Goal: Task Accomplishment & Management: Complete application form

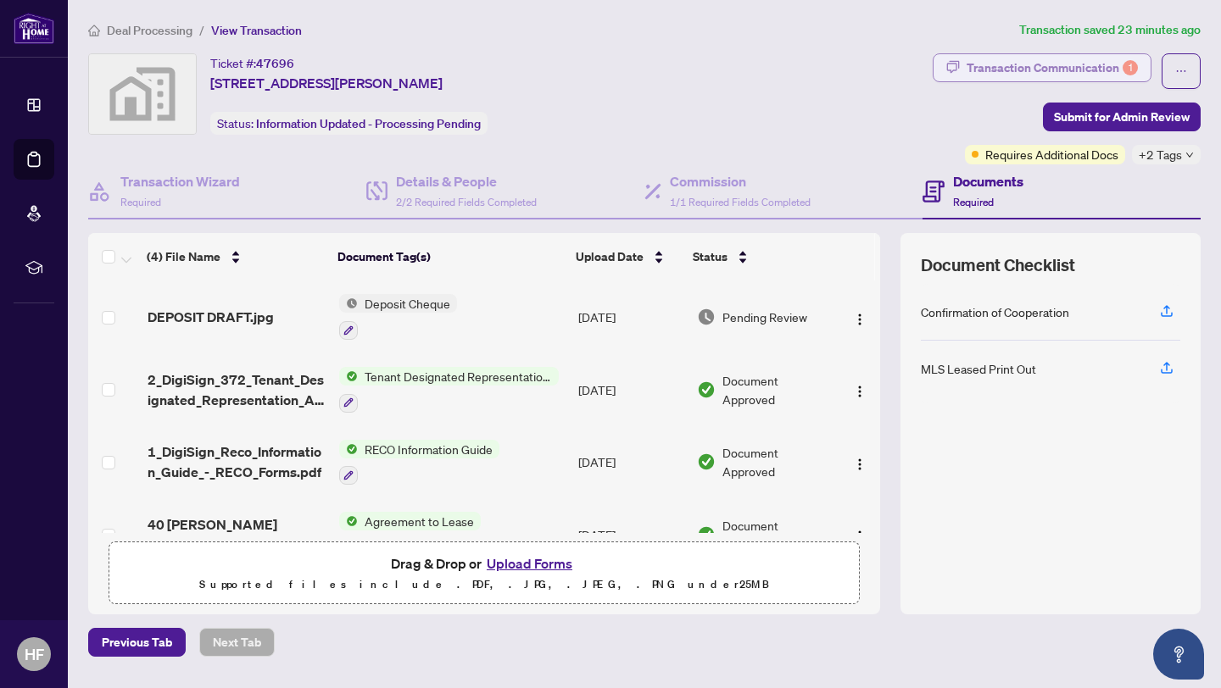
click at [977, 55] on div "Transaction Communication 1" at bounding box center [1052, 67] width 171 height 27
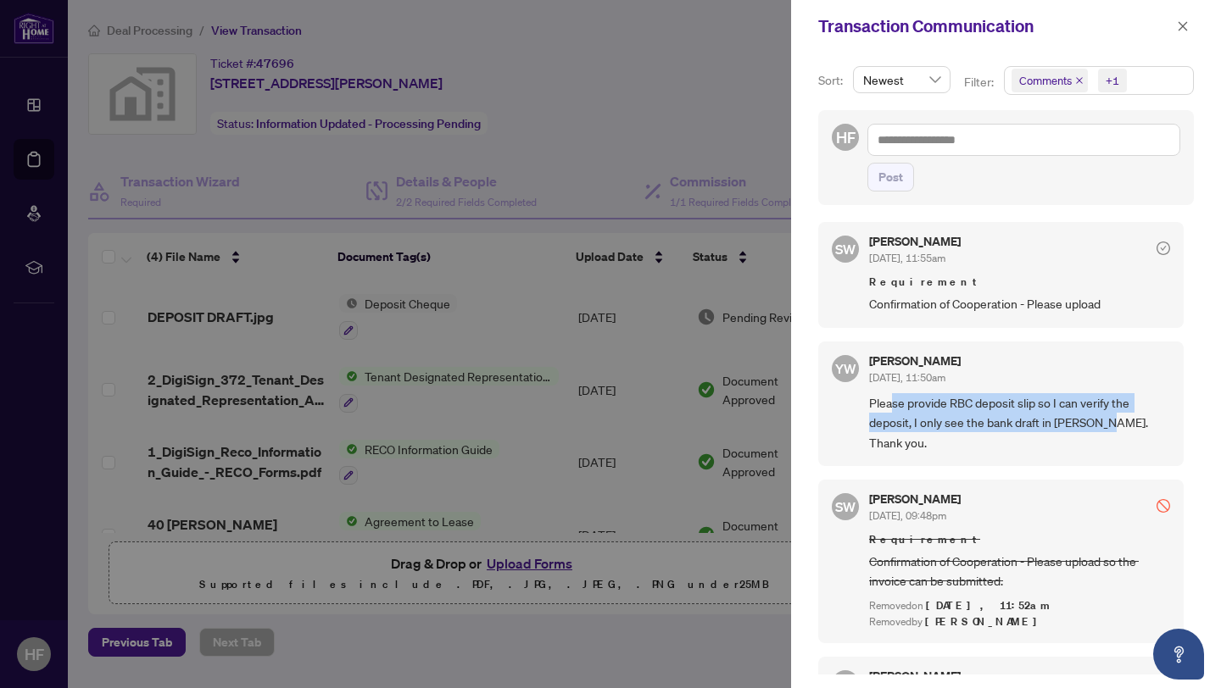
drag, startPoint x: 892, startPoint y: 407, endPoint x: 1106, endPoint y: 419, distance: 214.8
click at [1106, 419] on span "Please provide RBC deposit slip so I can verify the deposit, I only see the ban…" at bounding box center [1019, 422] width 301 height 59
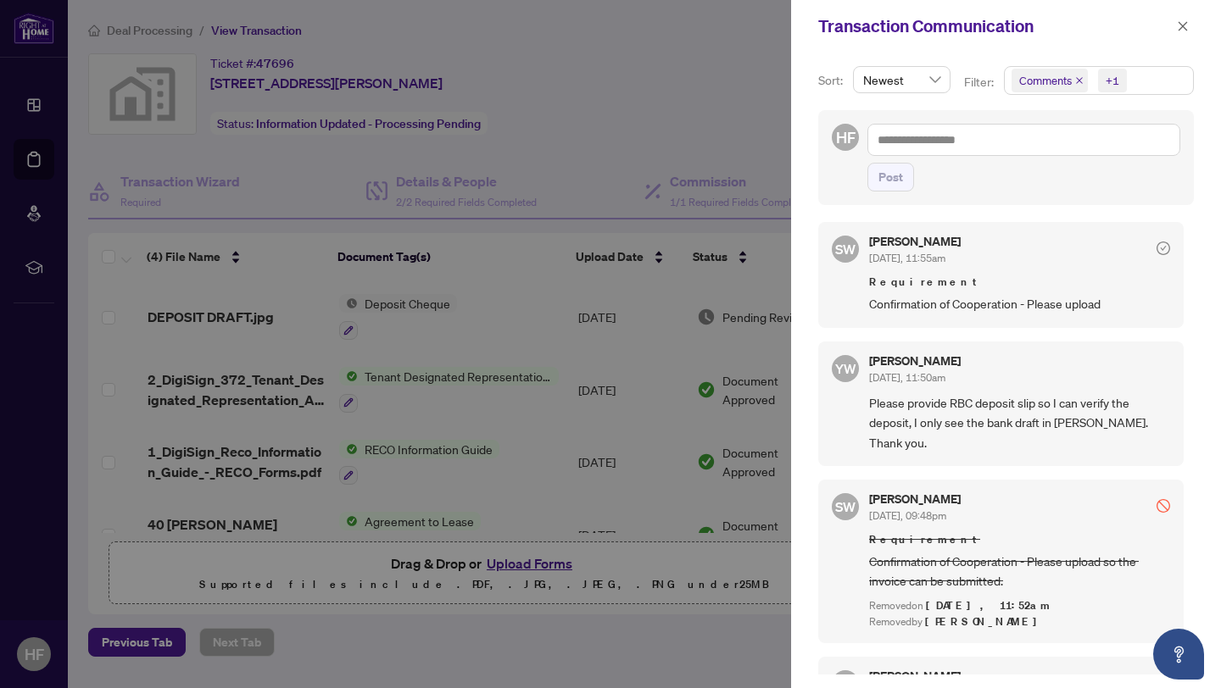
click at [1176, 42] on div "Transaction Communication" at bounding box center [1006, 26] width 430 height 53
click at [1180, 31] on icon "close" at bounding box center [1183, 26] width 12 height 12
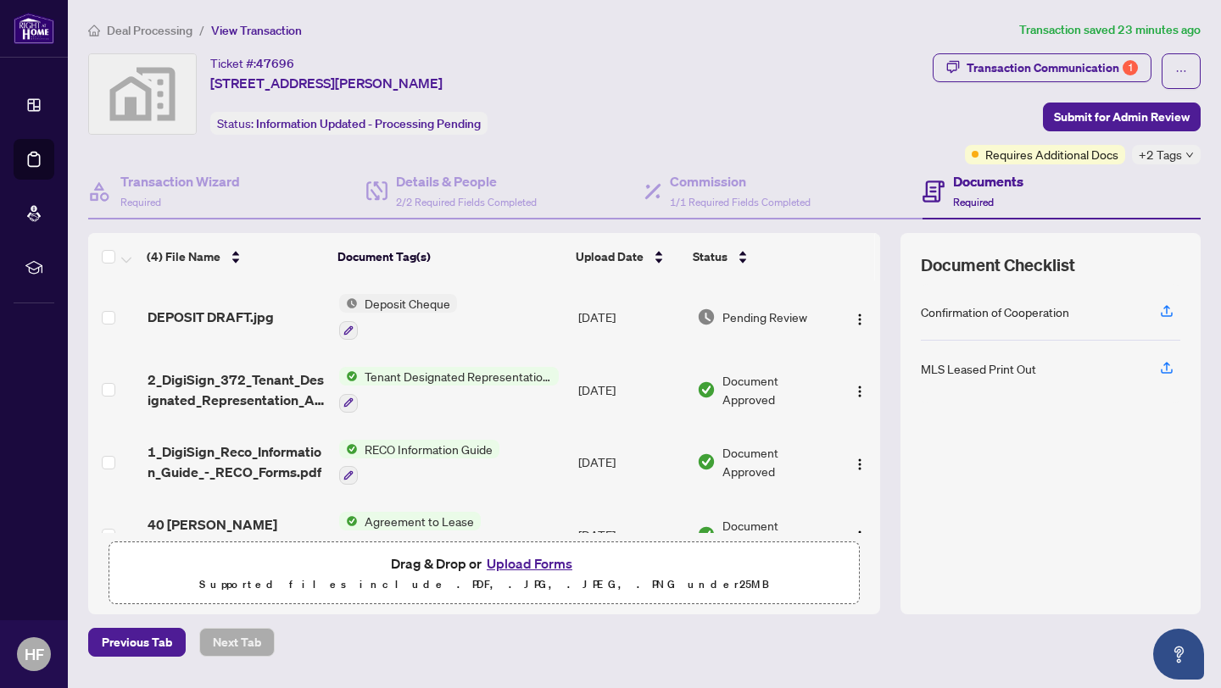
scroll to position [41, 0]
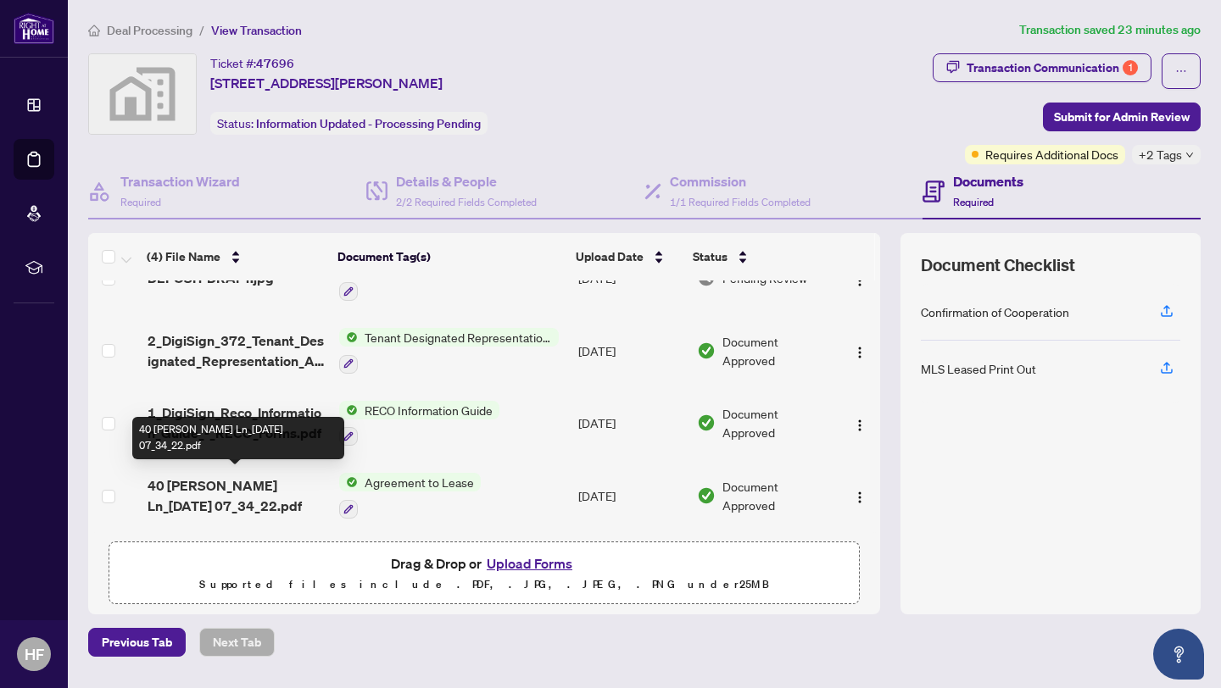
click at [263, 481] on span "40 [PERSON_NAME] Ln_[DATE] 07_34_22.pdf" at bounding box center [237, 496] width 178 height 41
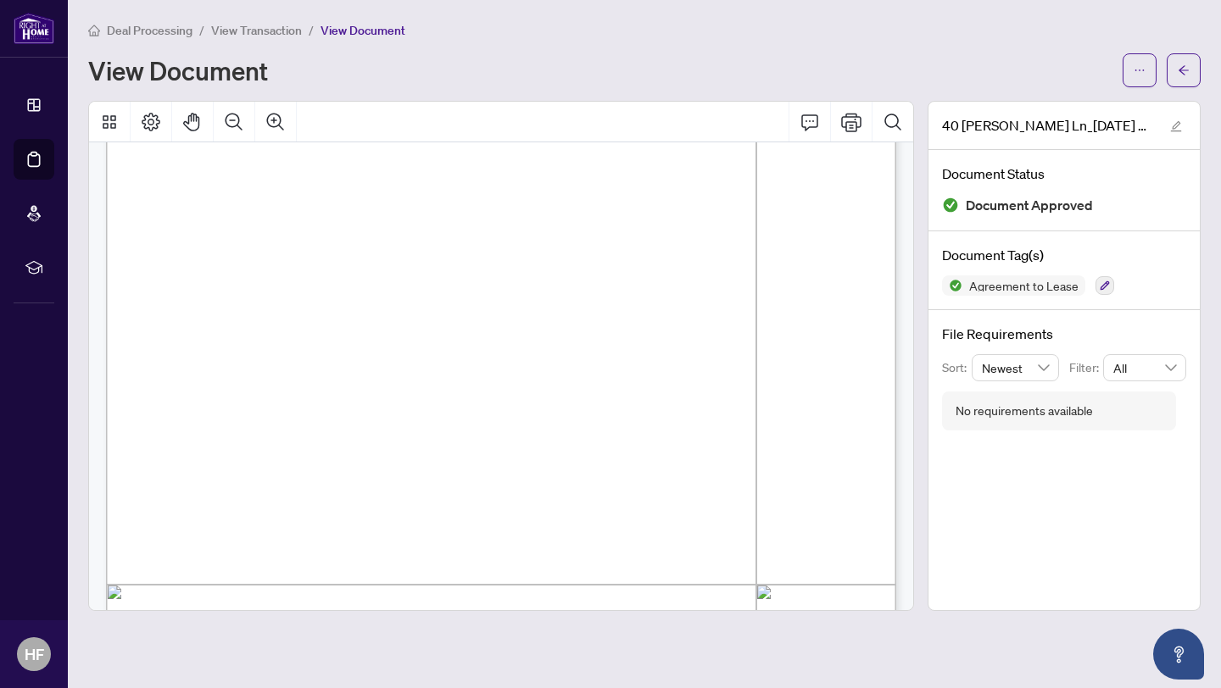
scroll to position [2327, 0]
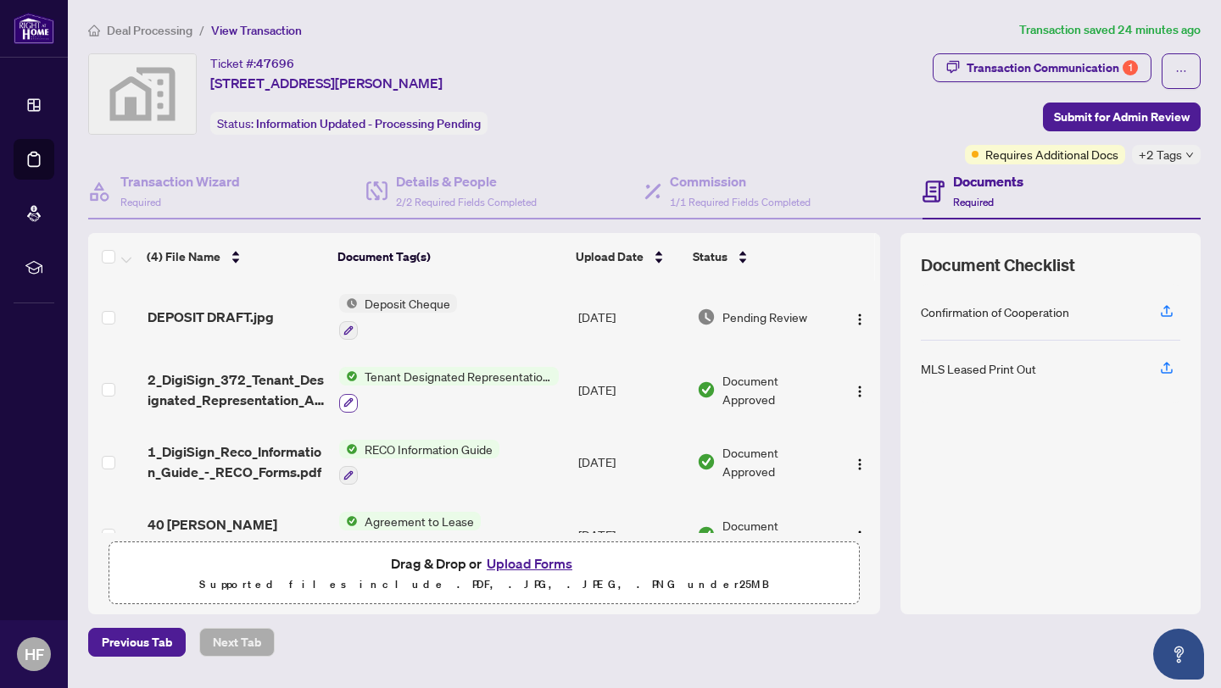
scroll to position [8, 0]
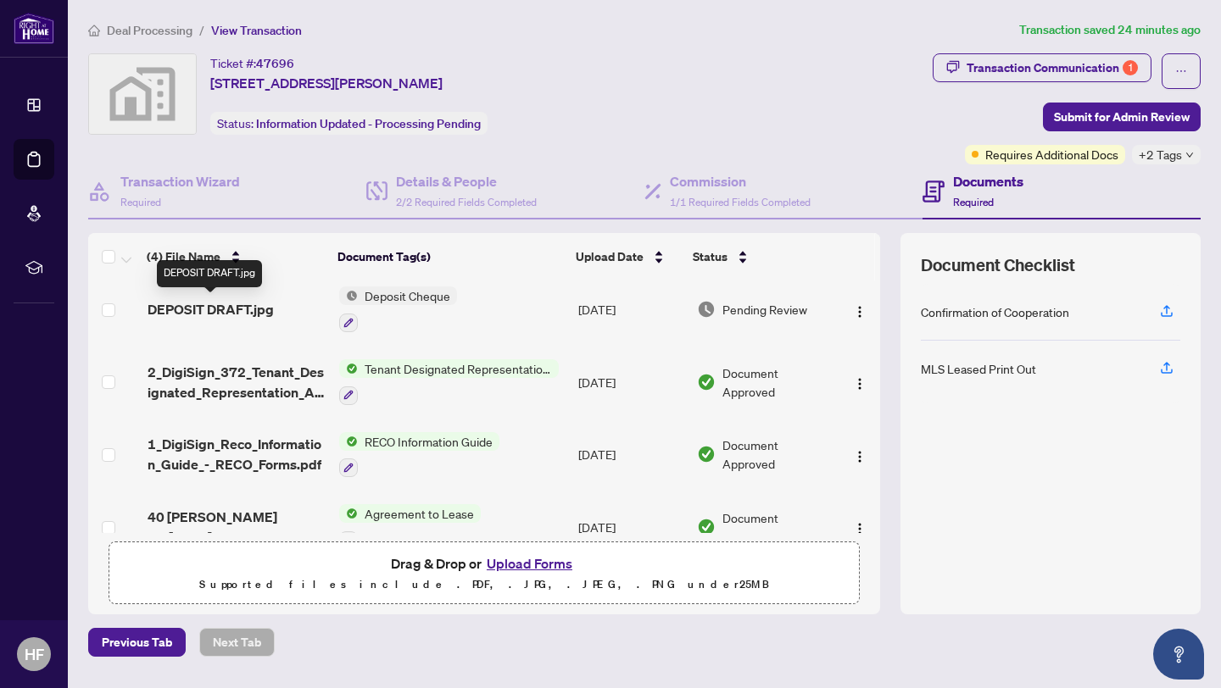
click at [245, 307] on span "DEPOSIT DRAFT.jpg" at bounding box center [211, 309] width 126 height 20
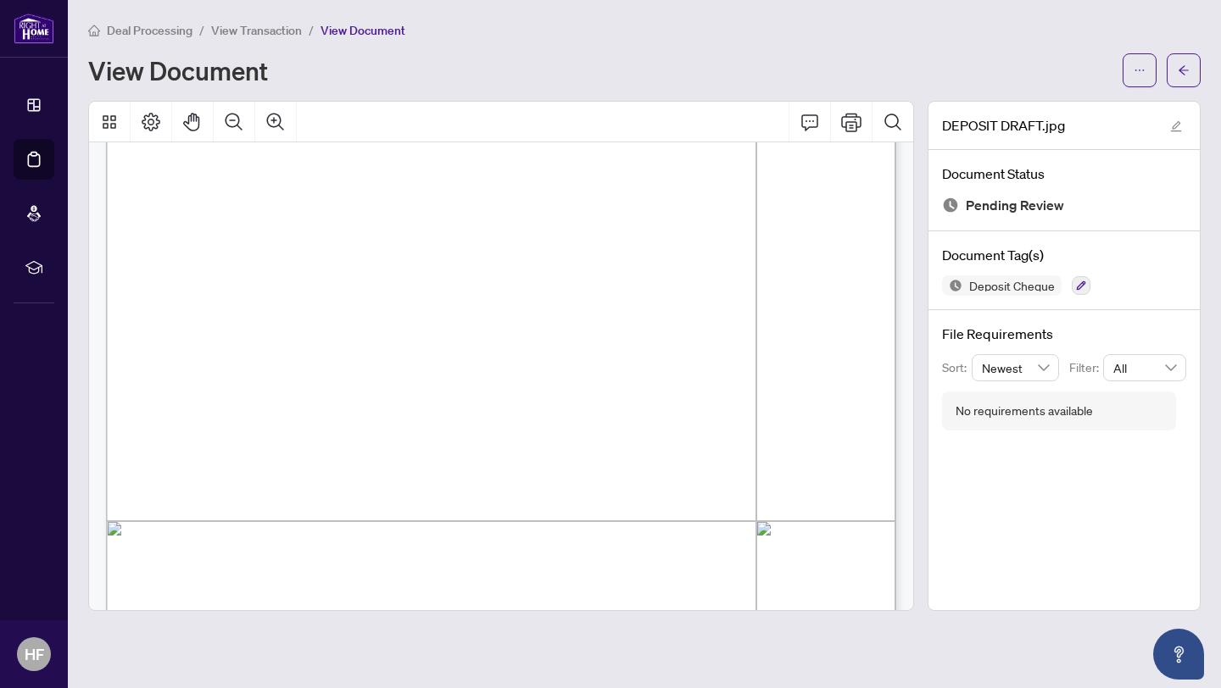
scroll to position [226, 0]
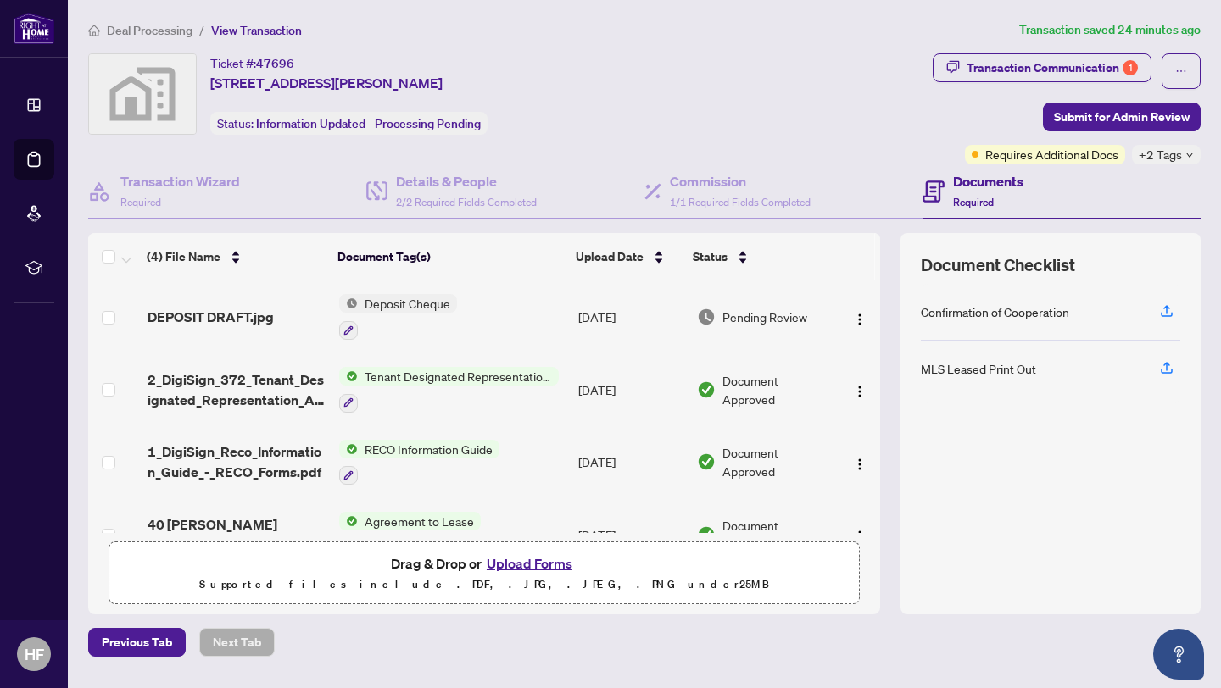
scroll to position [41, 0]
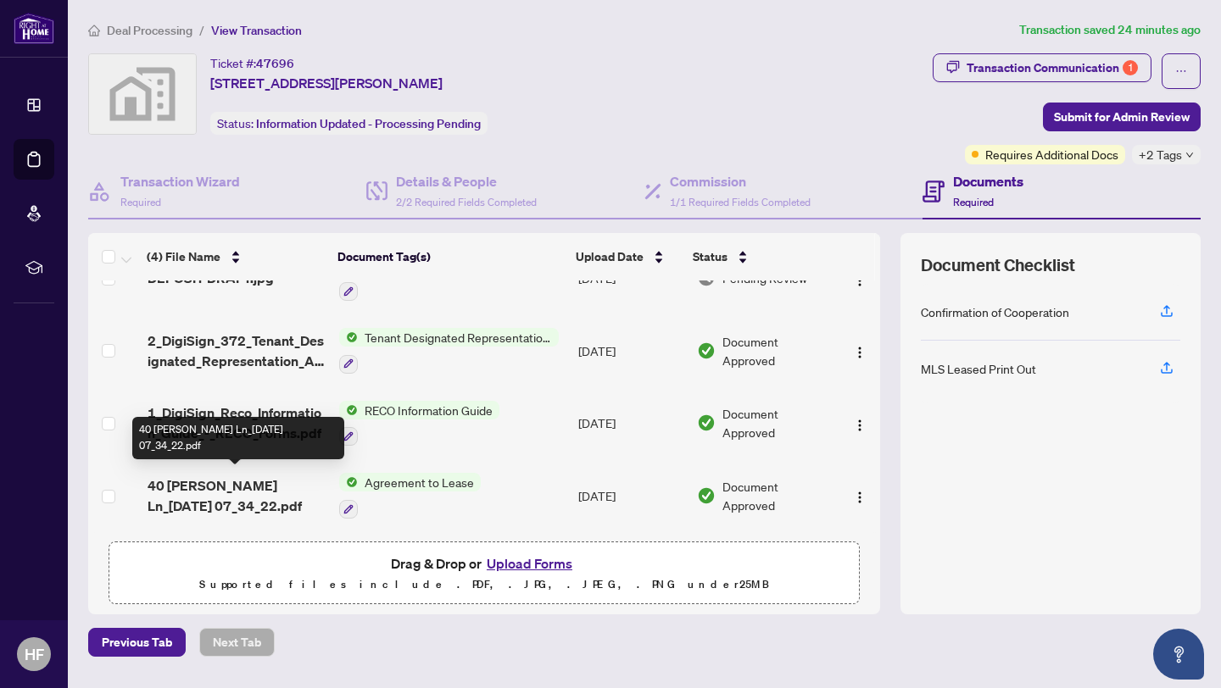
click at [186, 479] on span "40 [PERSON_NAME] Ln_[DATE] 07_34_22.pdf" at bounding box center [237, 496] width 178 height 41
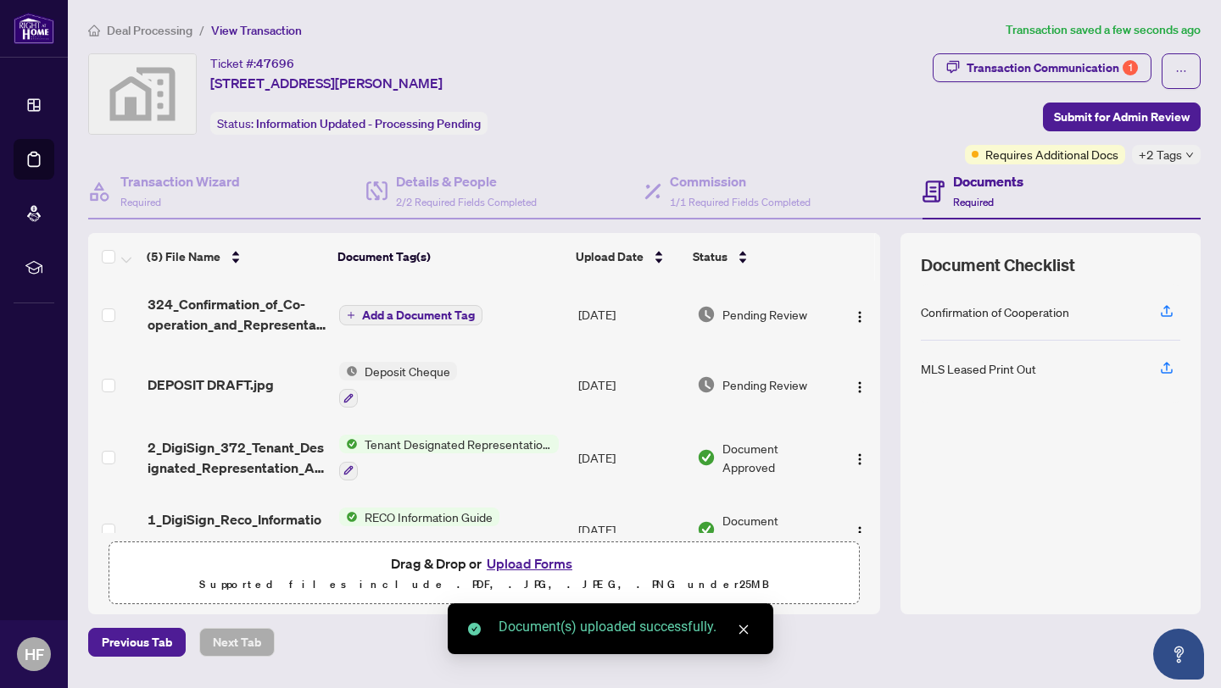
click at [410, 315] on span "Add a Document Tag" at bounding box center [418, 315] width 113 height 12
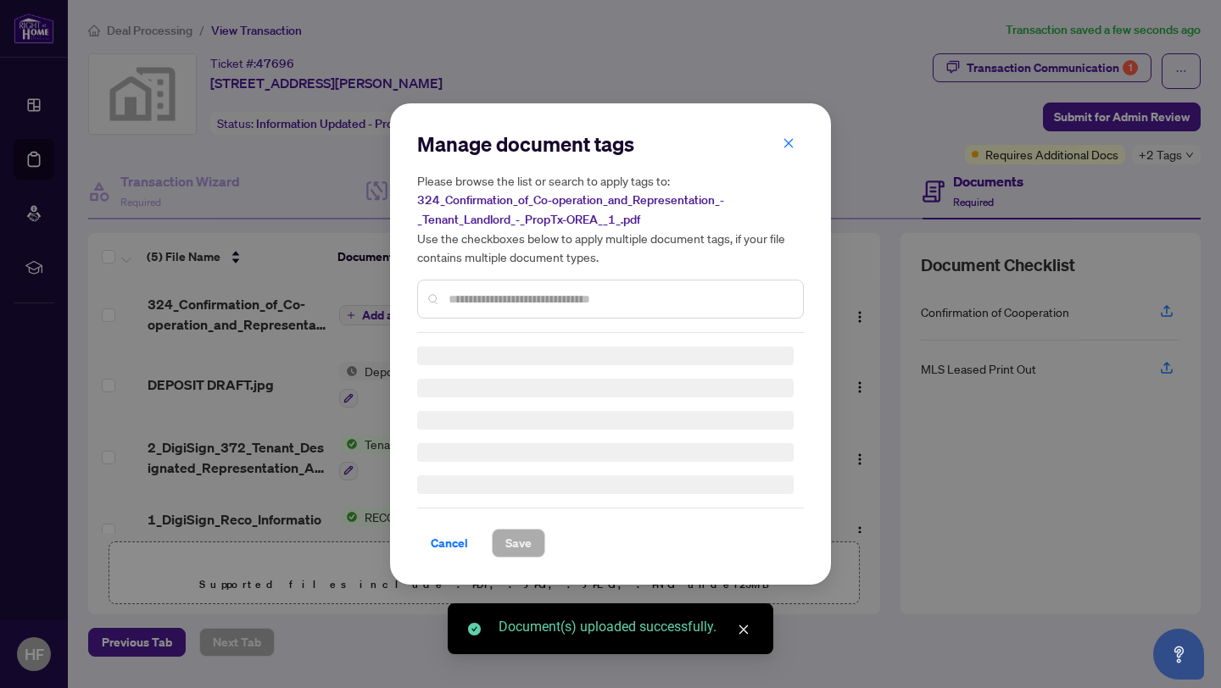
click at [483, 303] on div "Manage document tags Please browse the list or search to apply tags to: 324_Con…" at bounding box center [610, 344] width 387 height 427
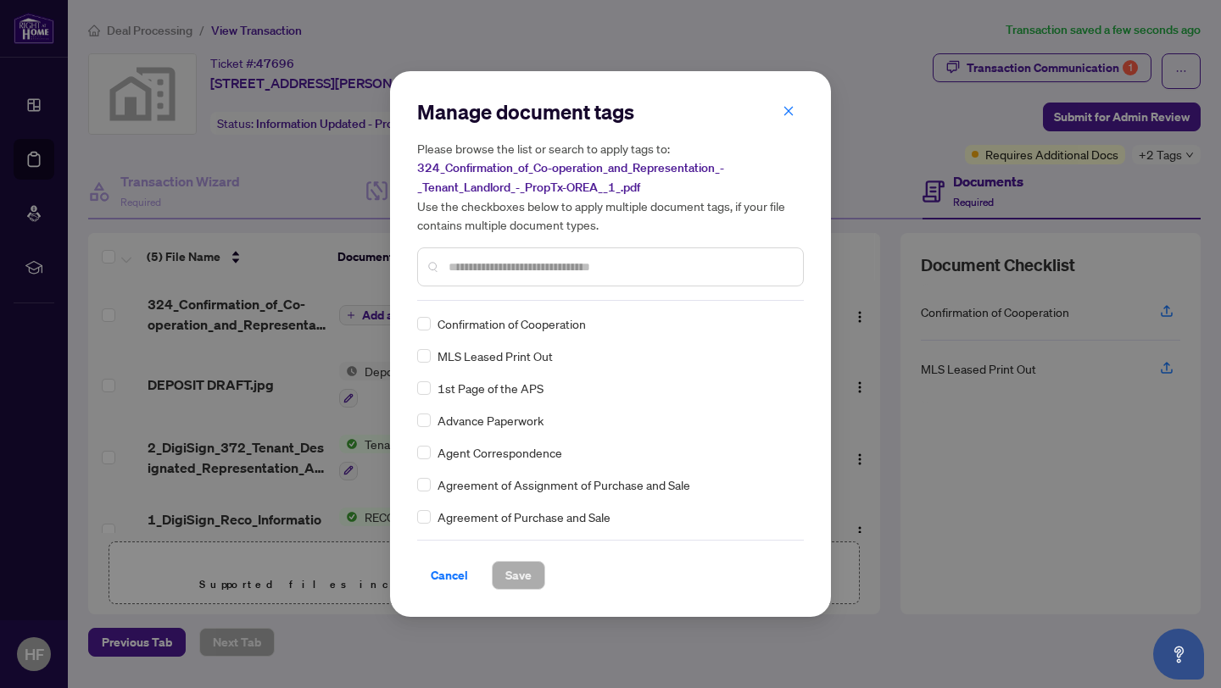
click at [431, 324] on div "Confirmation of Cooperation" at bounding box center [605, 324] width 376 height 19
click at [536, 581] on button "Save" at bounding box center [518, 575] width 53 height 29
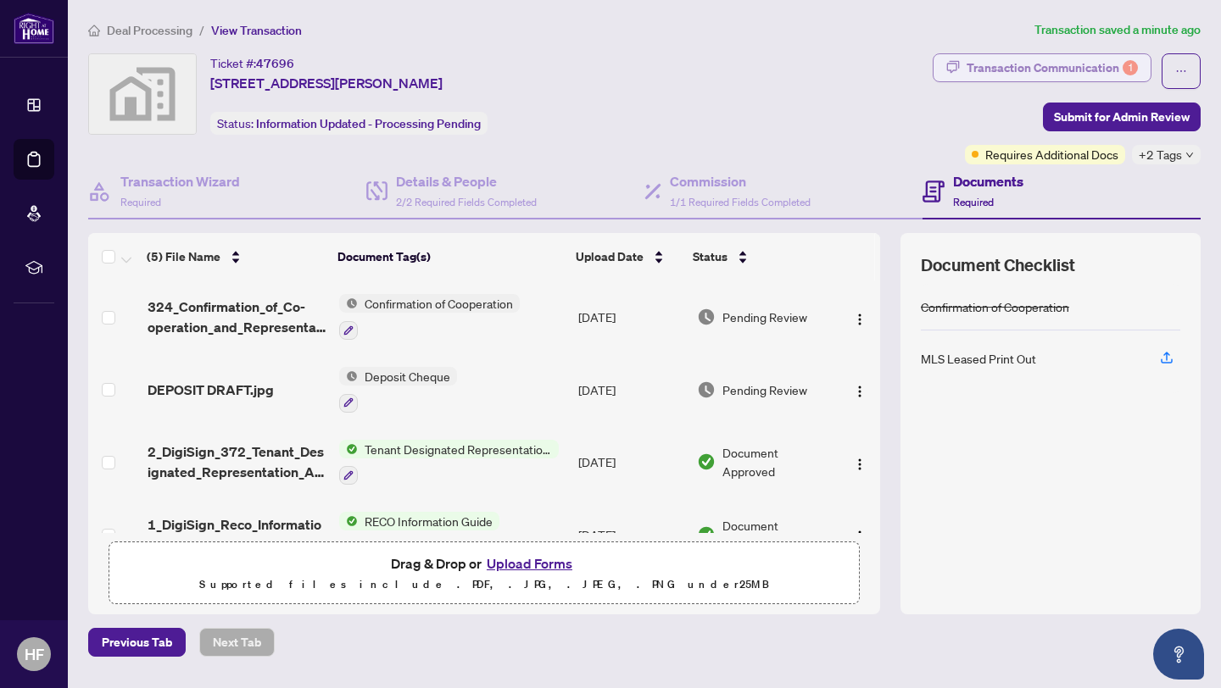
click at [1067, 70] on div "Transaction Communication 1" at bounding box center [1052, 67] width 171 height 27
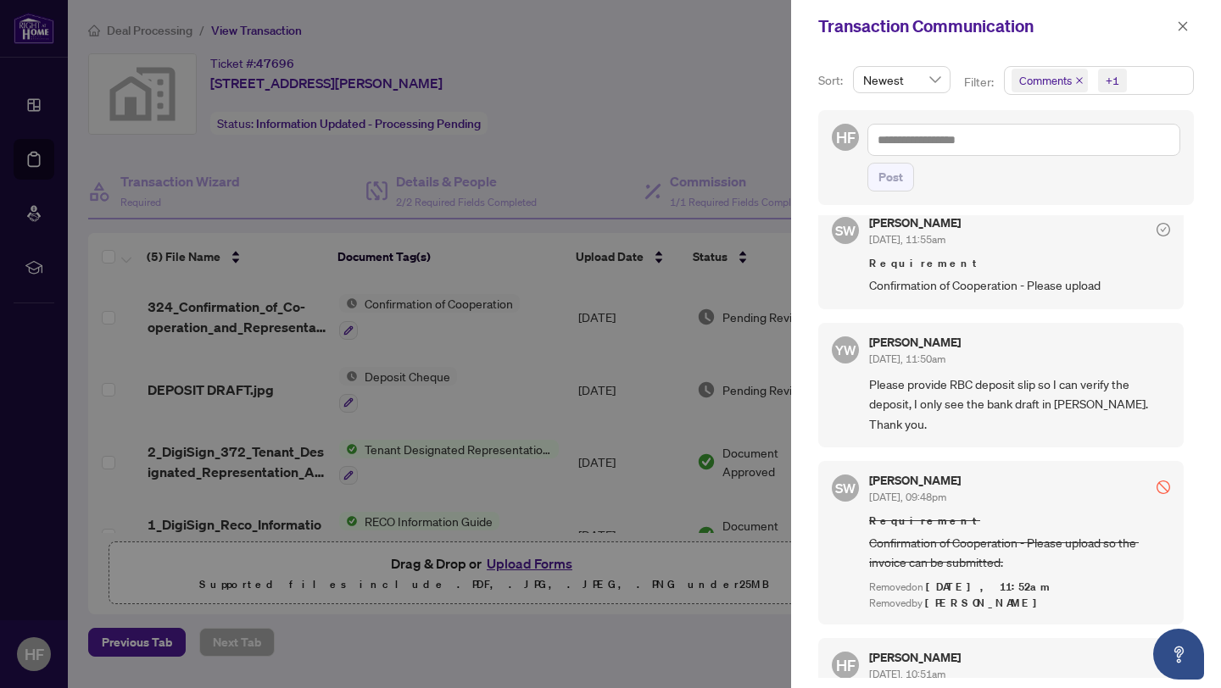
scroll to position [29, 0]
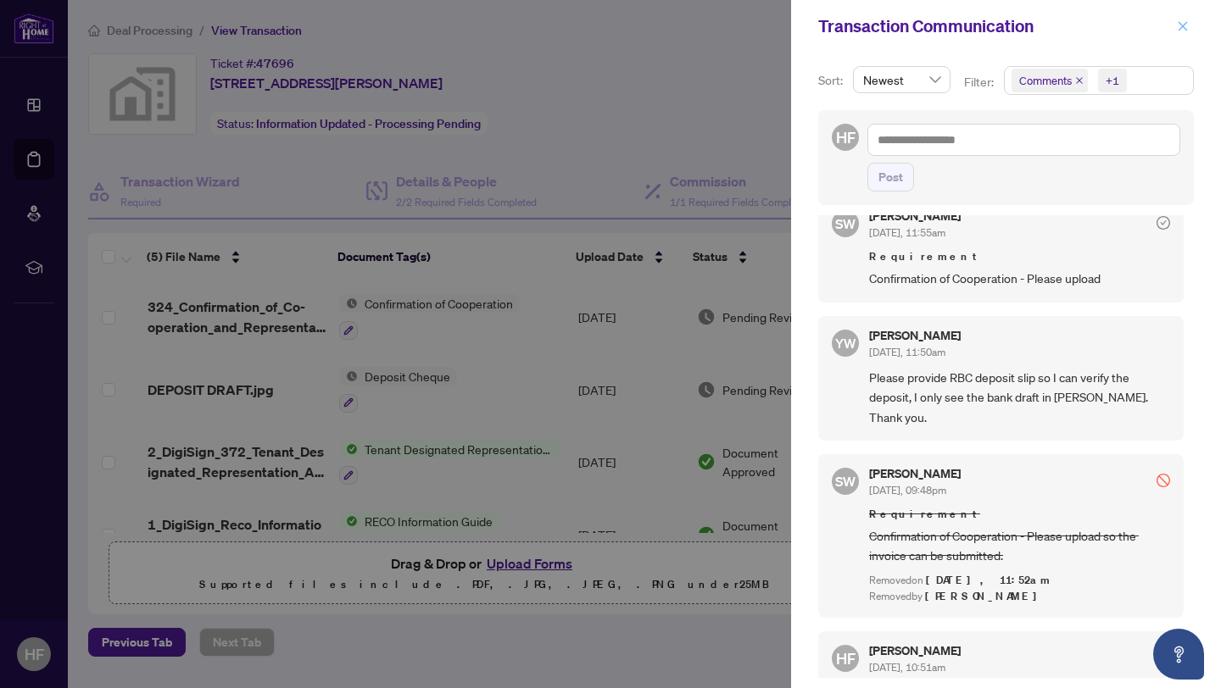
click at [1189, 18] on button "button" at bounding box center [1183, 26] width 22 height 20
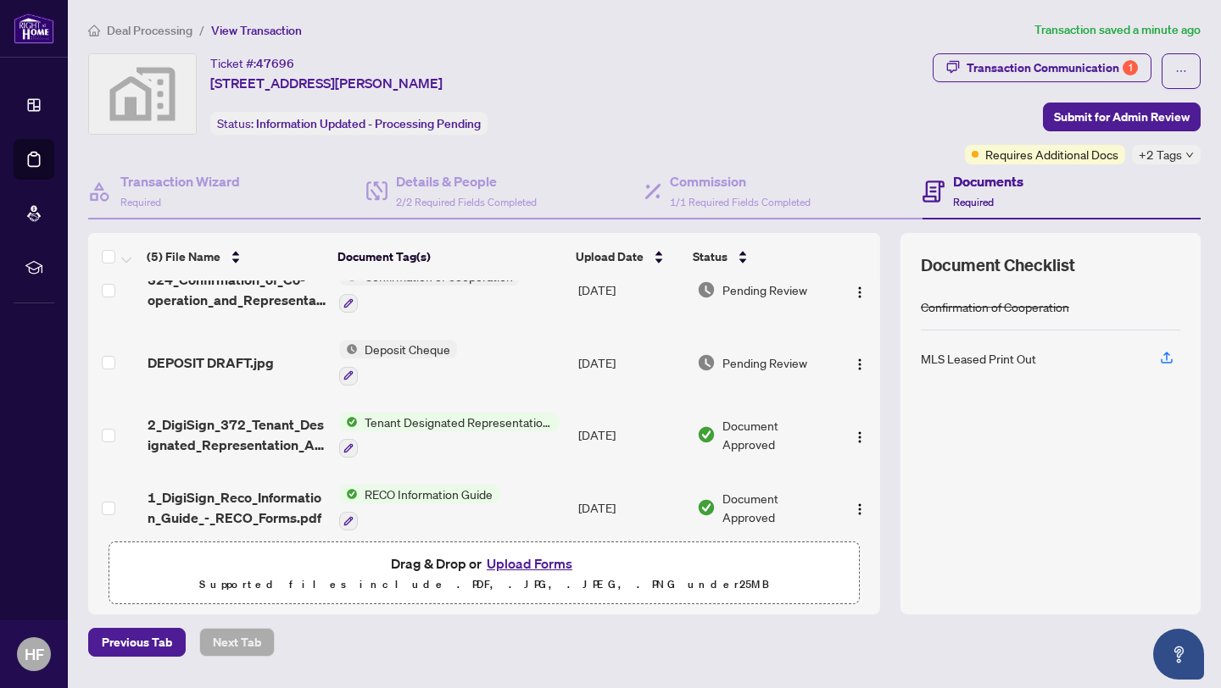
scroll to position [0, 0]
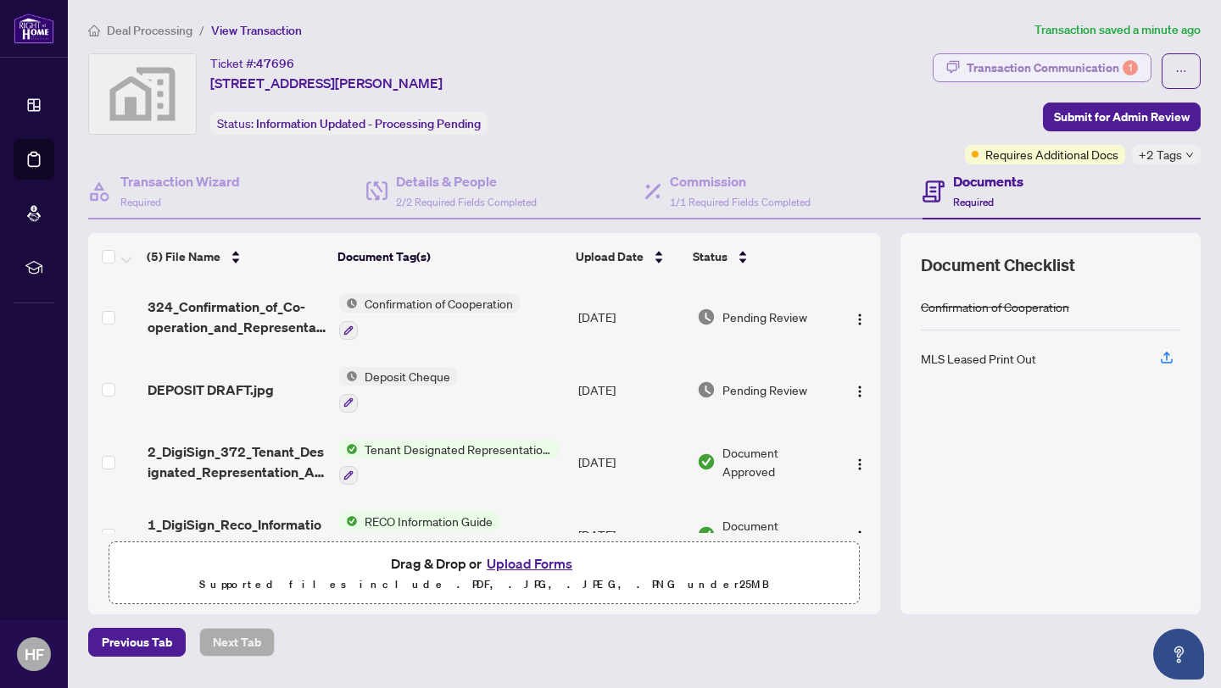
click at [1095, 77] on div "Transaction Communication 1" at bounding box center [1052, 67] width 171 height 27
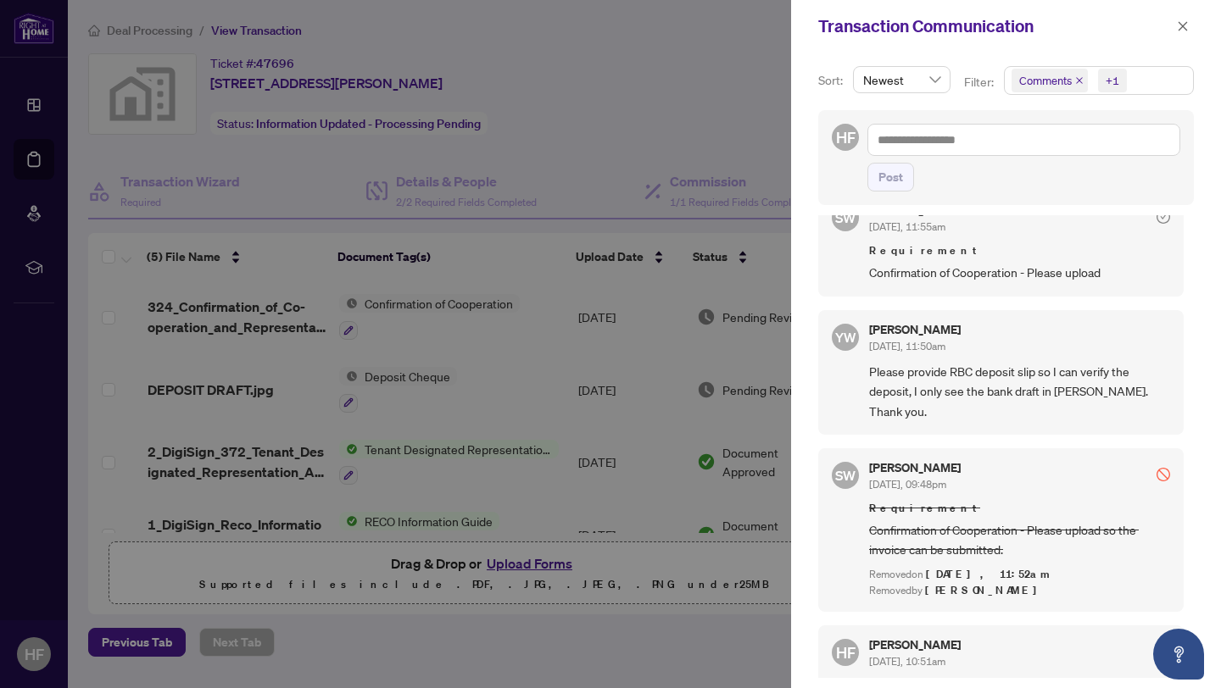
scroll to position [42, 0]
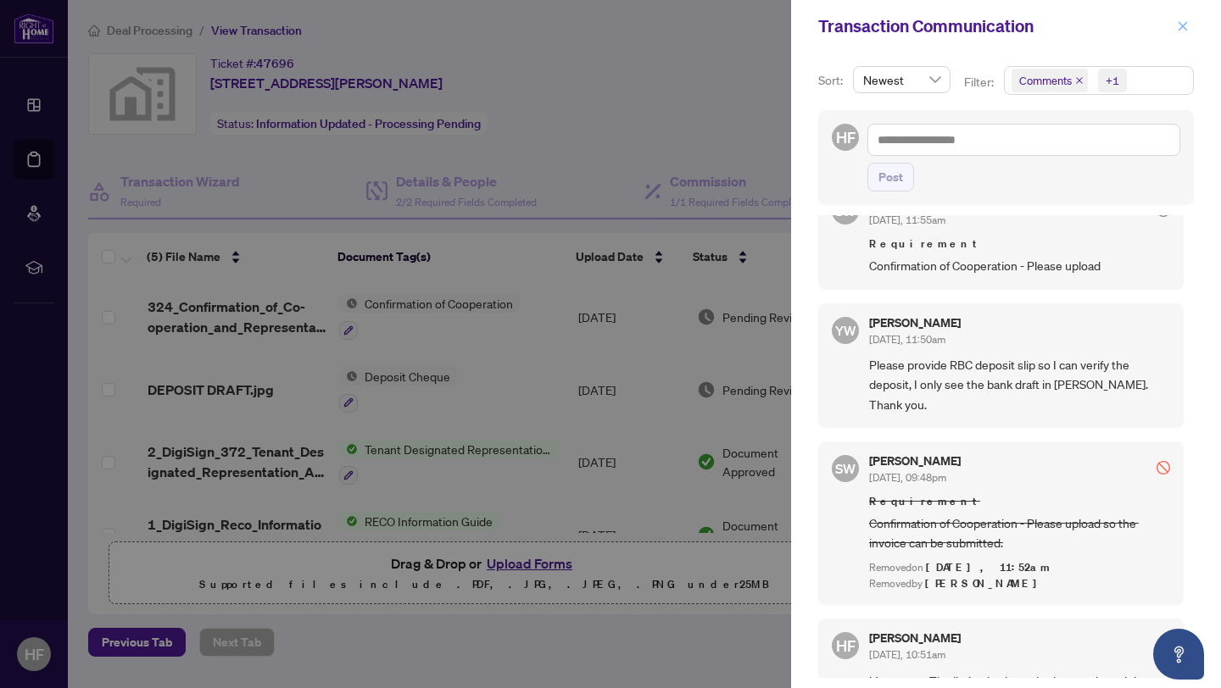
click at [1187, 26] on icon "close" at bounding box center [1183, 26] width 12 height 12
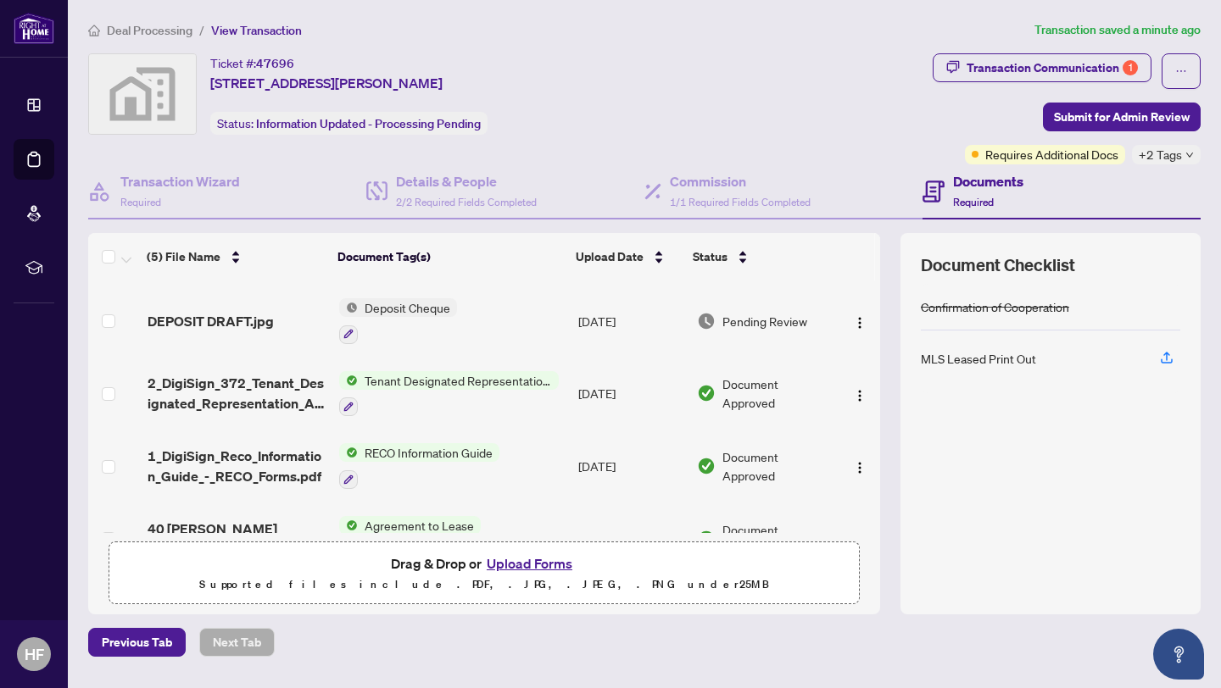
scroll to position [0, 0]
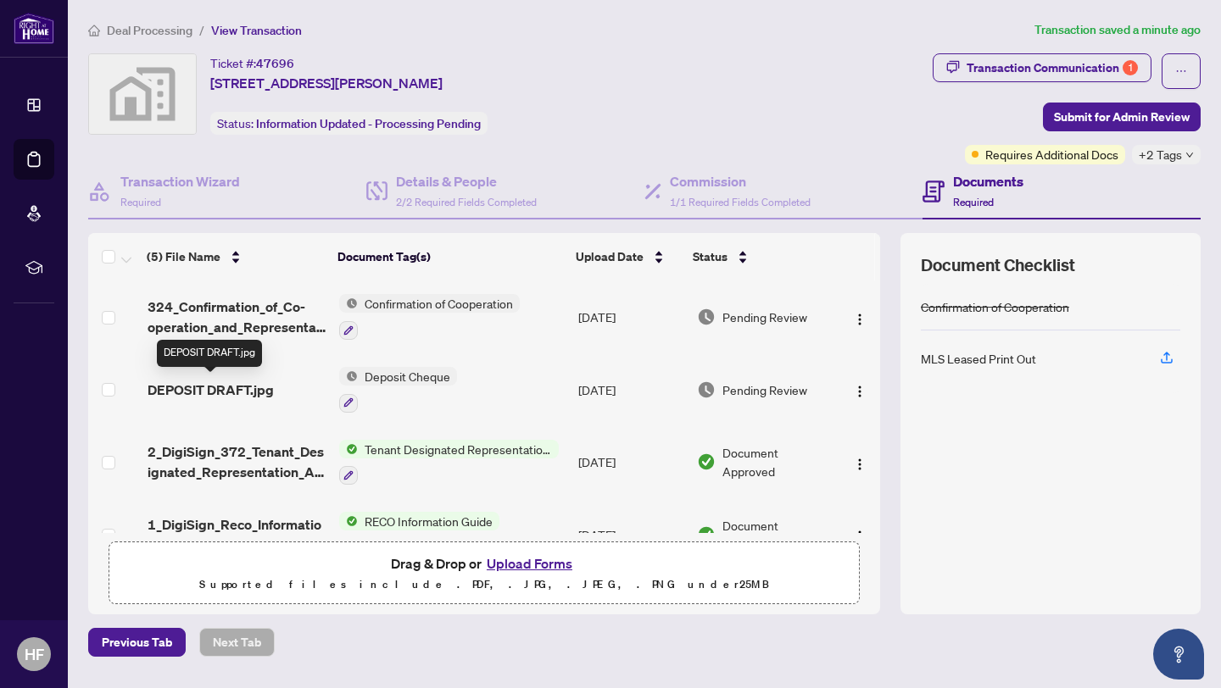
click at [194, 383] on span "DEPOSIT DRAFT.jpg" at bounding box center [211, 390] width 126 height 20
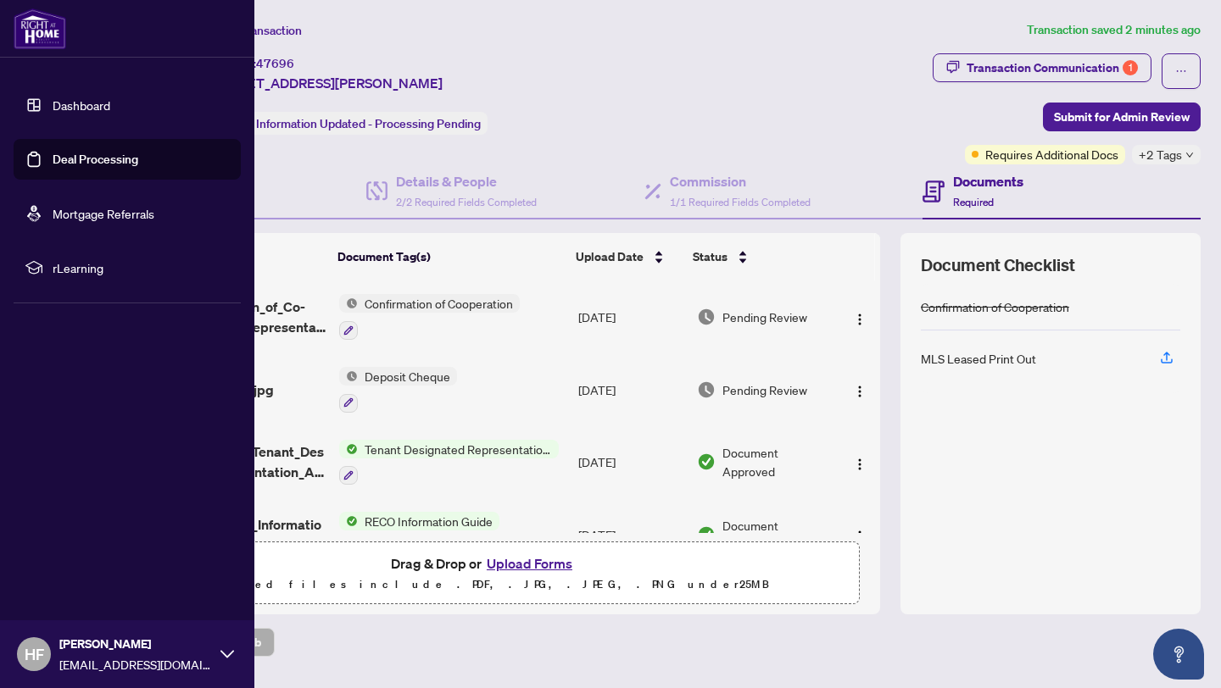
click at [96, 98] on link "Dashboard" at bounding box center [82, 105] width 58 height 15
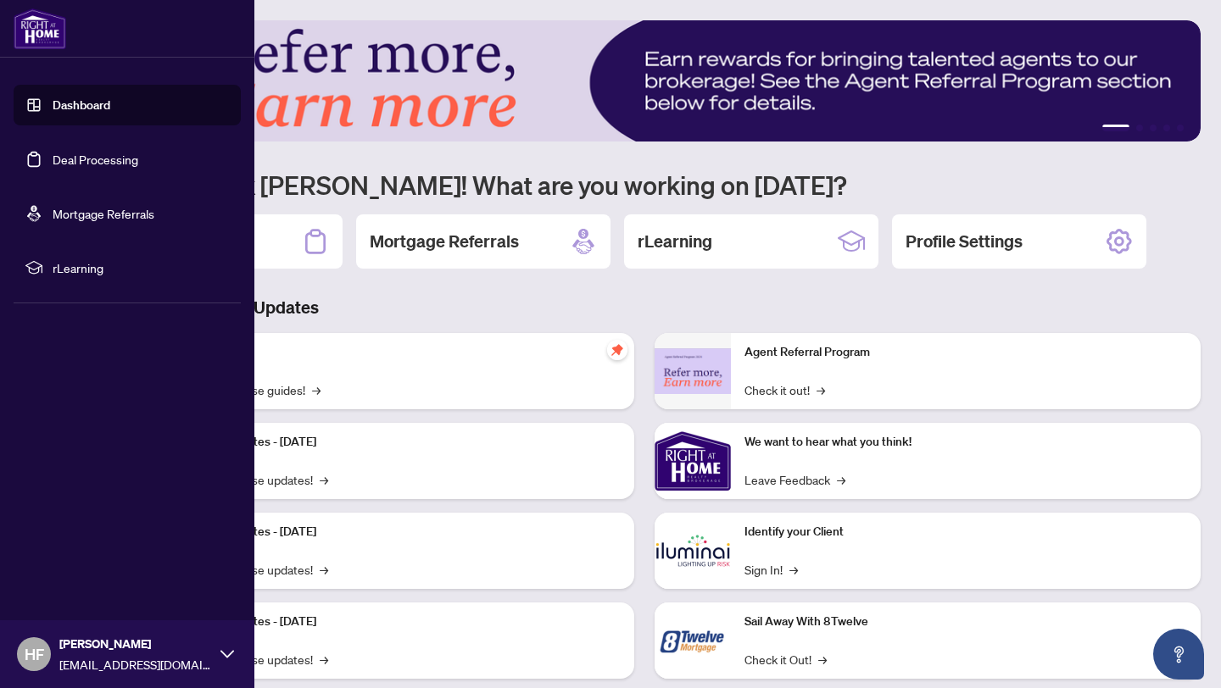
click at [53, 152] on link "Deal Processing" at bounding box center [96, 159] width 86 height 15
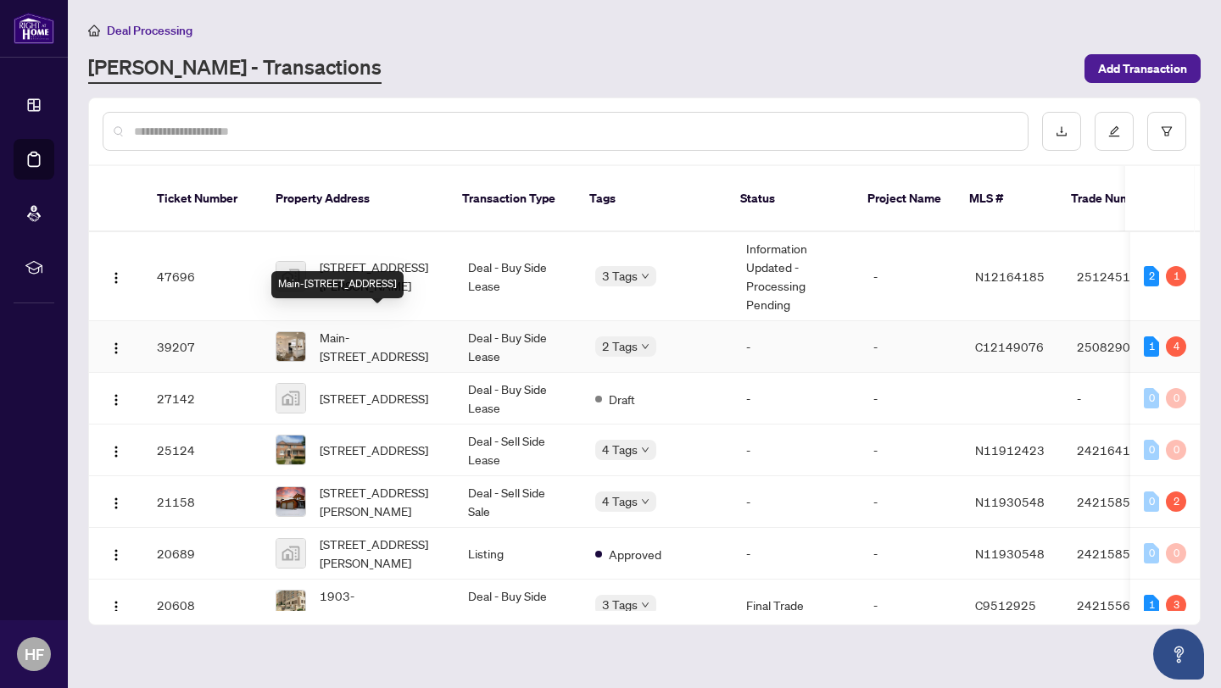
click at [348, 328] on span "Main-250 Homewood Ave, Toronto, Ontario M2R 2N3, Canada" at bounding box center [380, 346] width 121 height 37
click at [354, 323] on div "15 Protostar Avenue, Richmond Hill, ON, Canada" at bounding box center [324, 336] width 106 height 27
click at [345, 331] on span "Main-250 Homewood Ave, Toronto, Ontario M2R 2N3, Canada" at bounding box center [380, 346] width 121 height 37
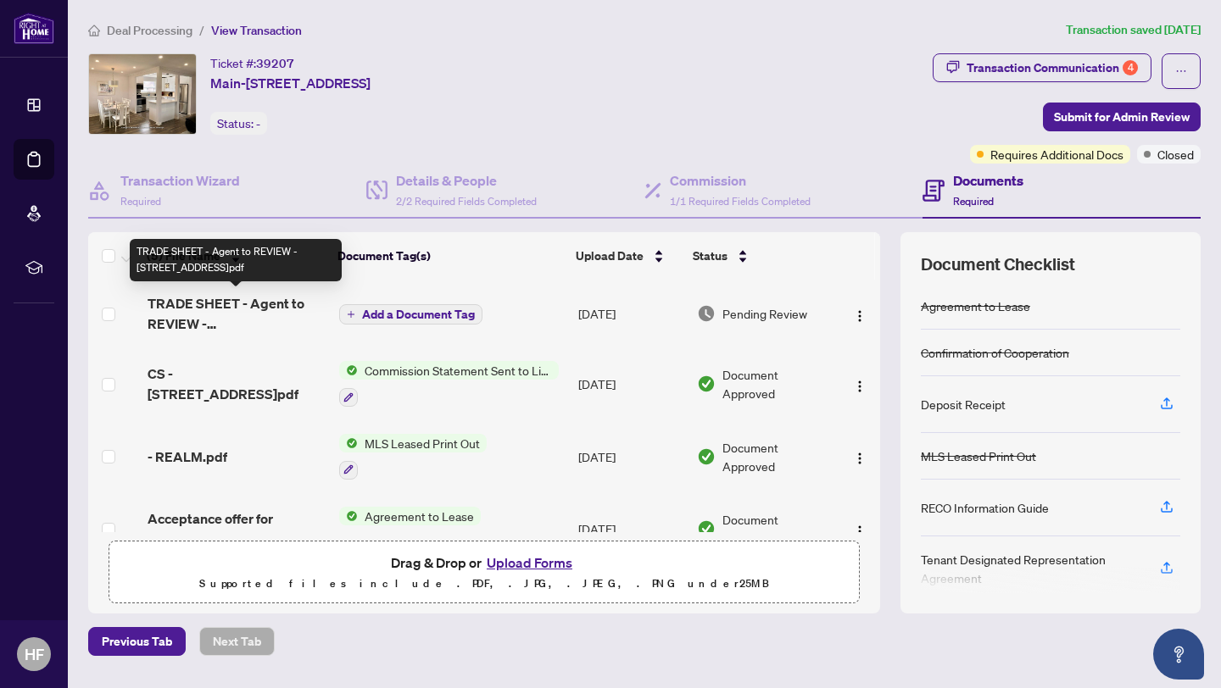
click at [257, 312] on span "TRADE SHEET - Agent to REVIEW - 250 Homewood Ave Main.pdf" at bounding box center [237, 313] width 178 height 41
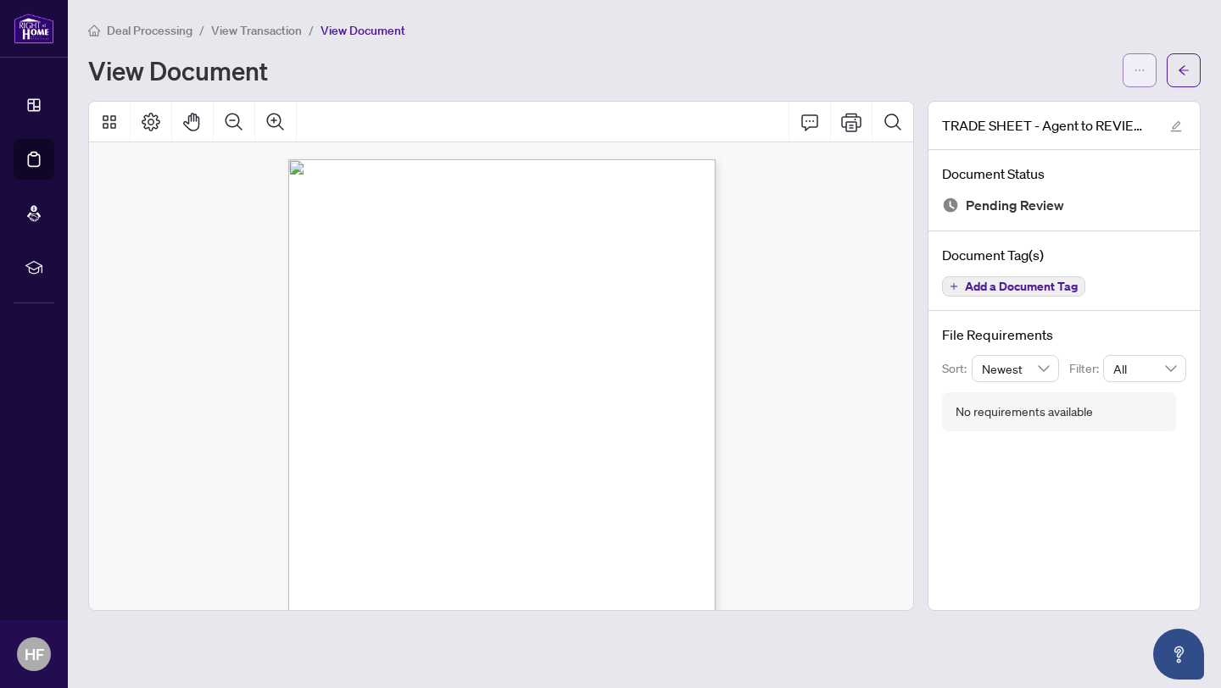
click at [1125, 77] on button "button" at bounding box center [1140, 70] width 34 height 34
click at [1061, 115] on span "Download" at bounding box center [1078, 107] width 129 height 19
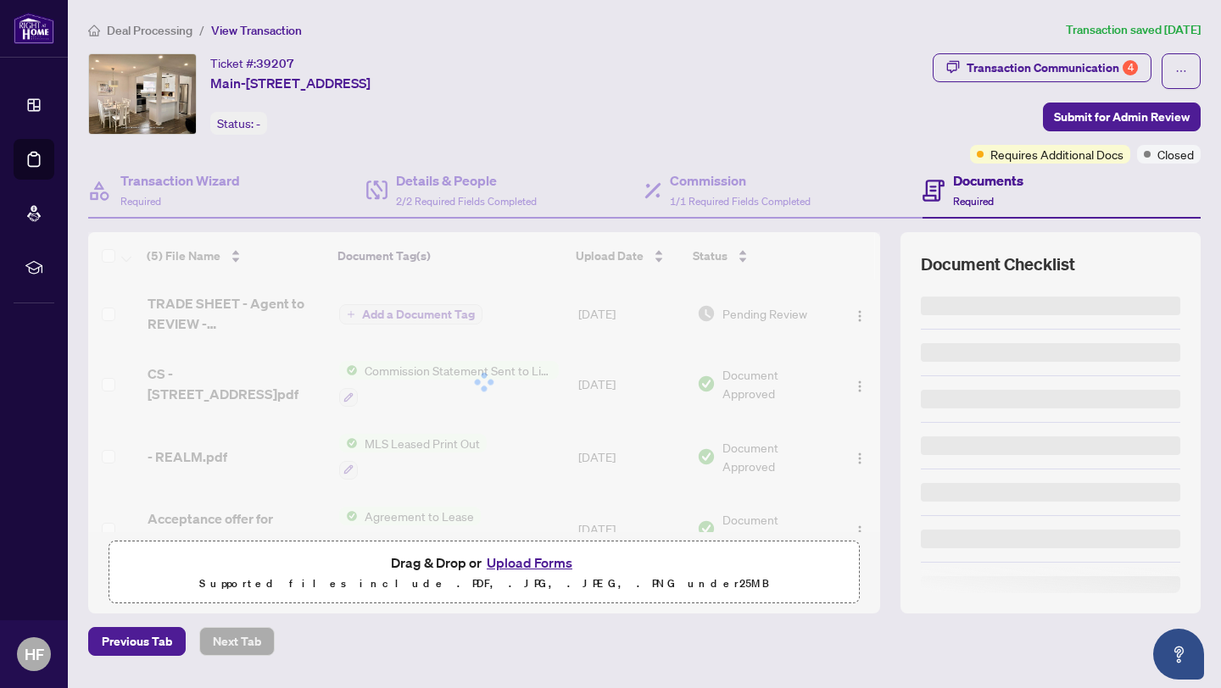
scroll to position [46, 0]
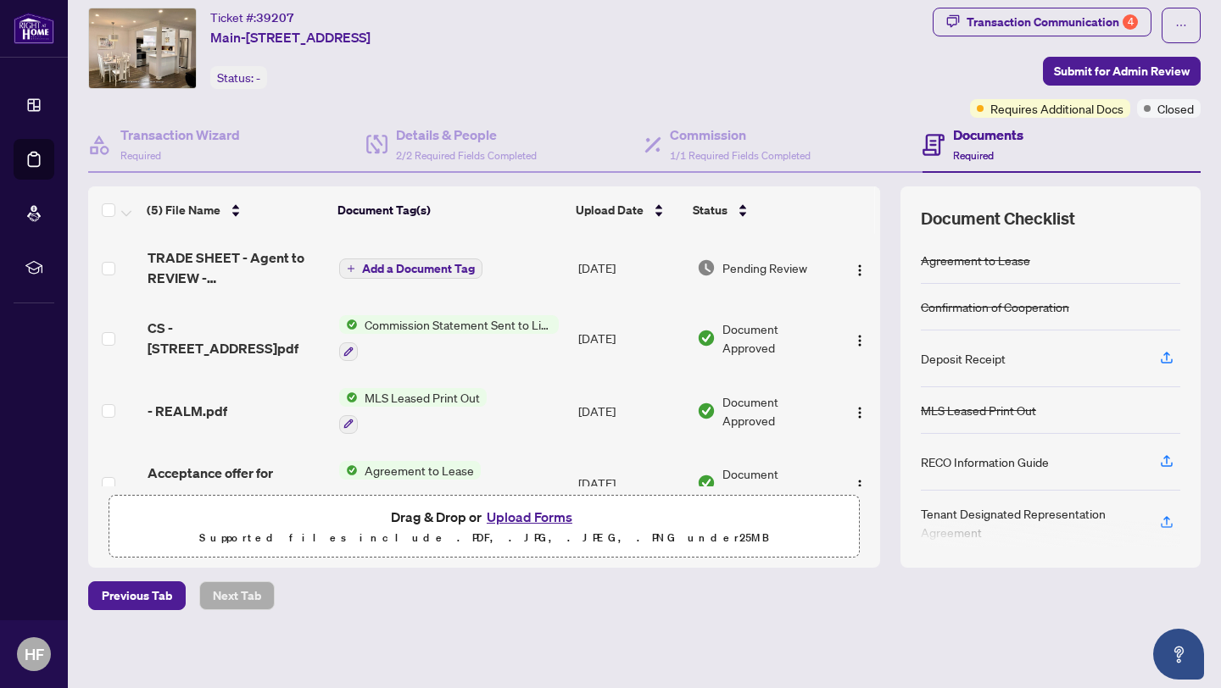
click at [425, 274] on button "Add a Document Tag" at bounding box center [410, 269] width 143 height 20
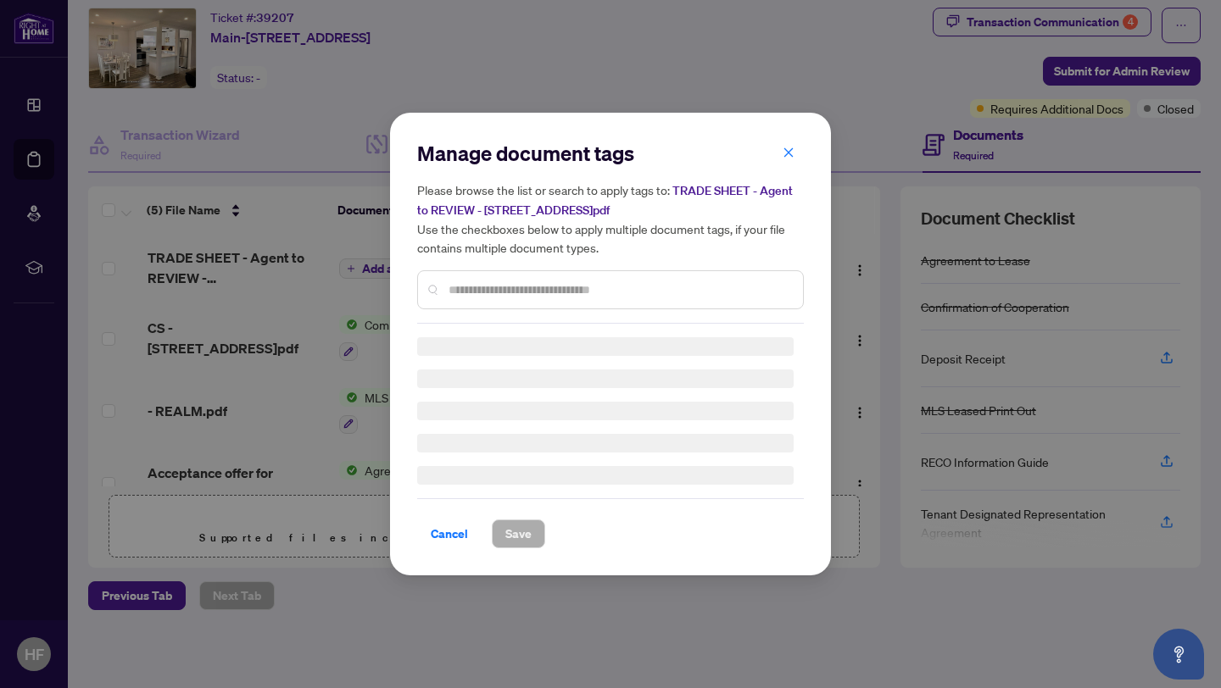
click at [436, 527] on div "Manage document tags Please browse the list or search to apply tags to: TRADE S…" at bounding box center [610, 344] width 387 height 409
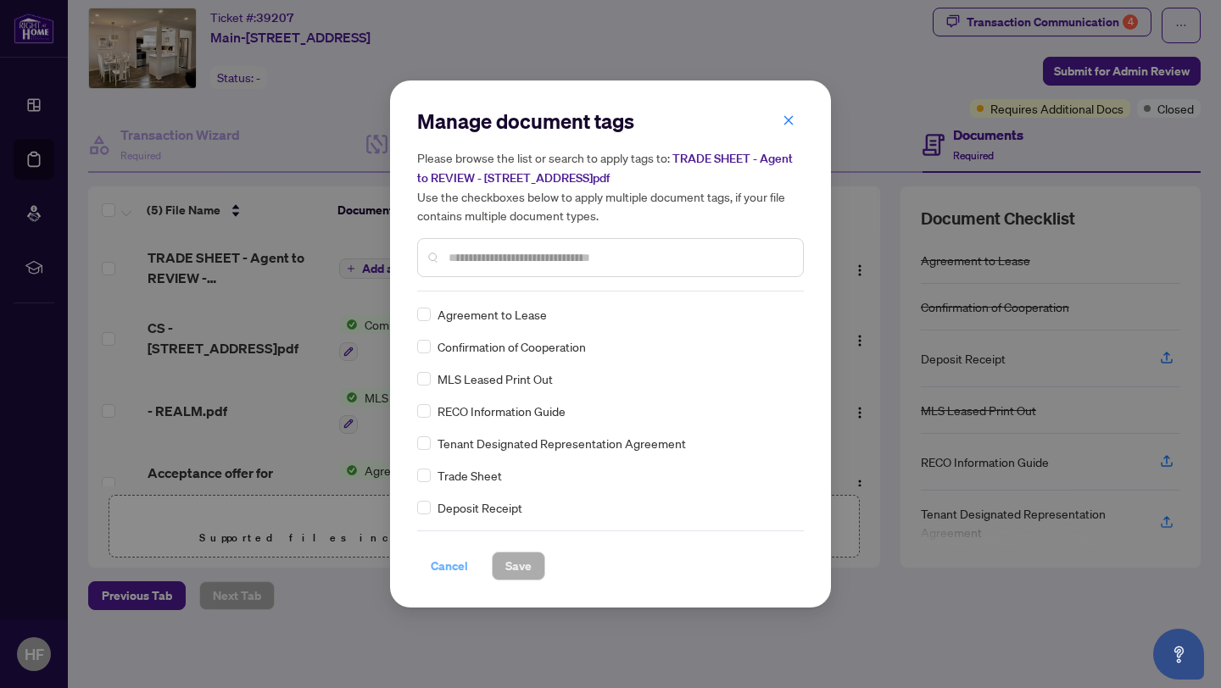
click at [449, 560] on span "Cancel" at bounding box center [449, 566] width 37 height 27
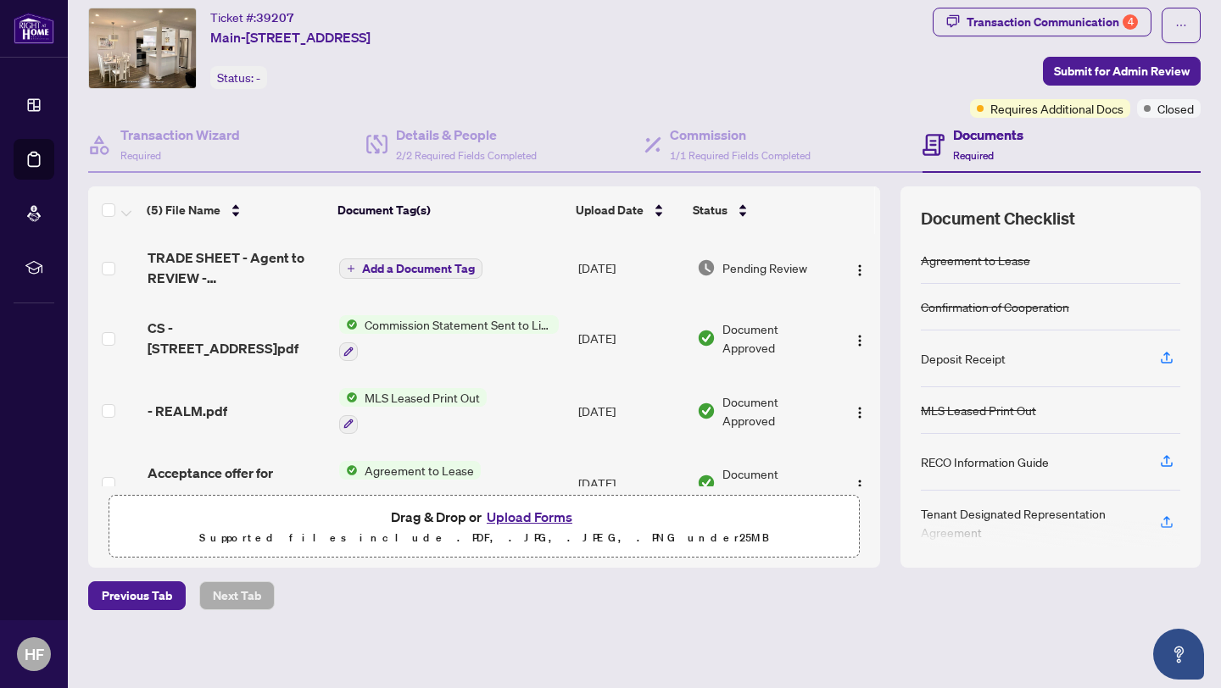
click at [753, 107] on div "Ticket #: 39207 Main-250 Homewood Ave, Toronto, Ontario M2R 2N3, Canada Status:…" at bounding box center [507, 63] width 844 height 110
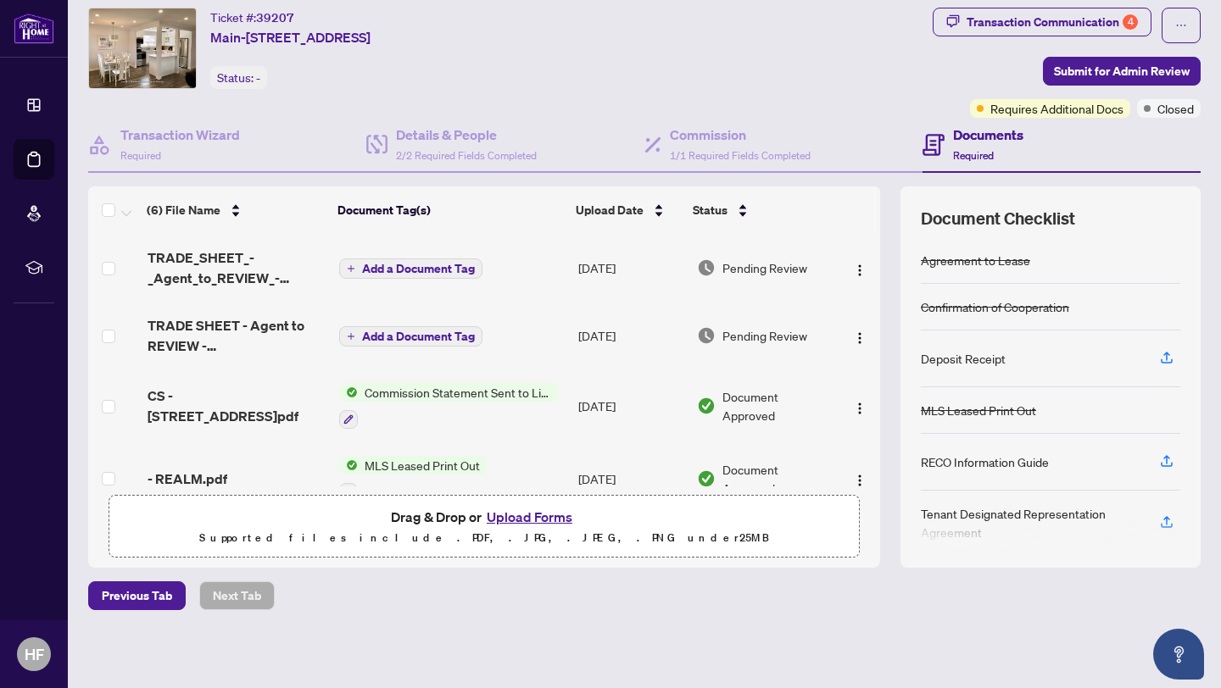
click at [375, 332] on span "Add a Document Tag" at bounding box center [418, 337] width 113 height 12
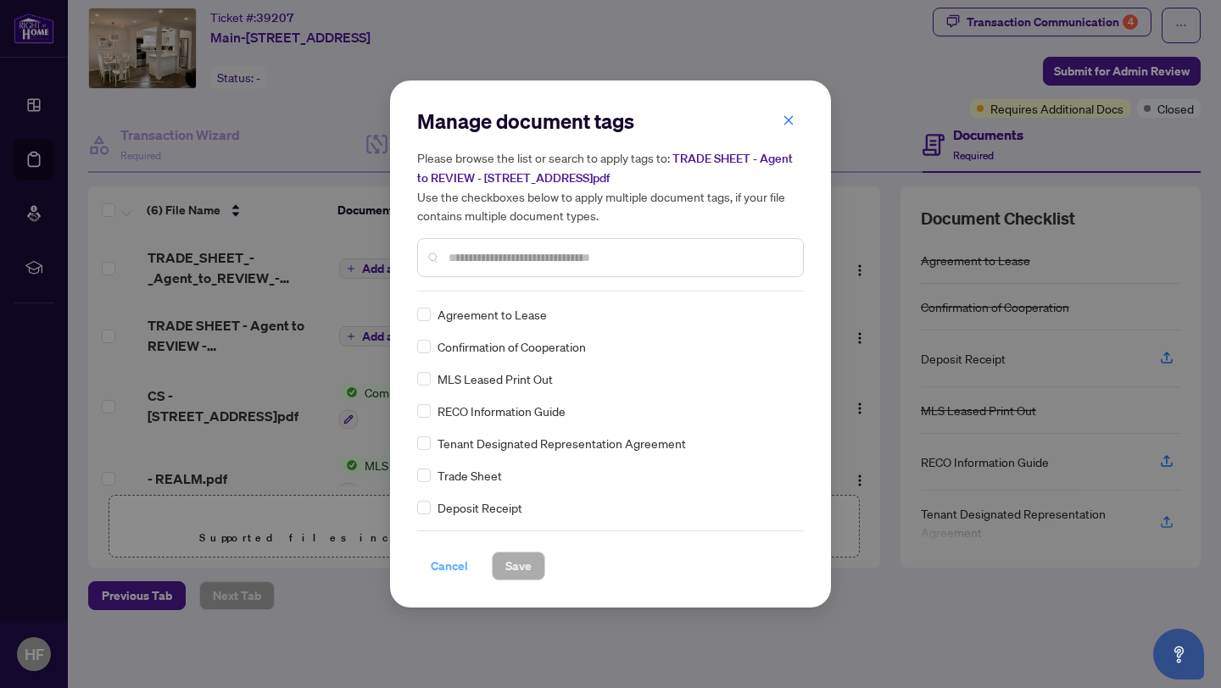
click at [445, 563] on span "Cancel" at bounding box center [449, 566] width 37 height 27
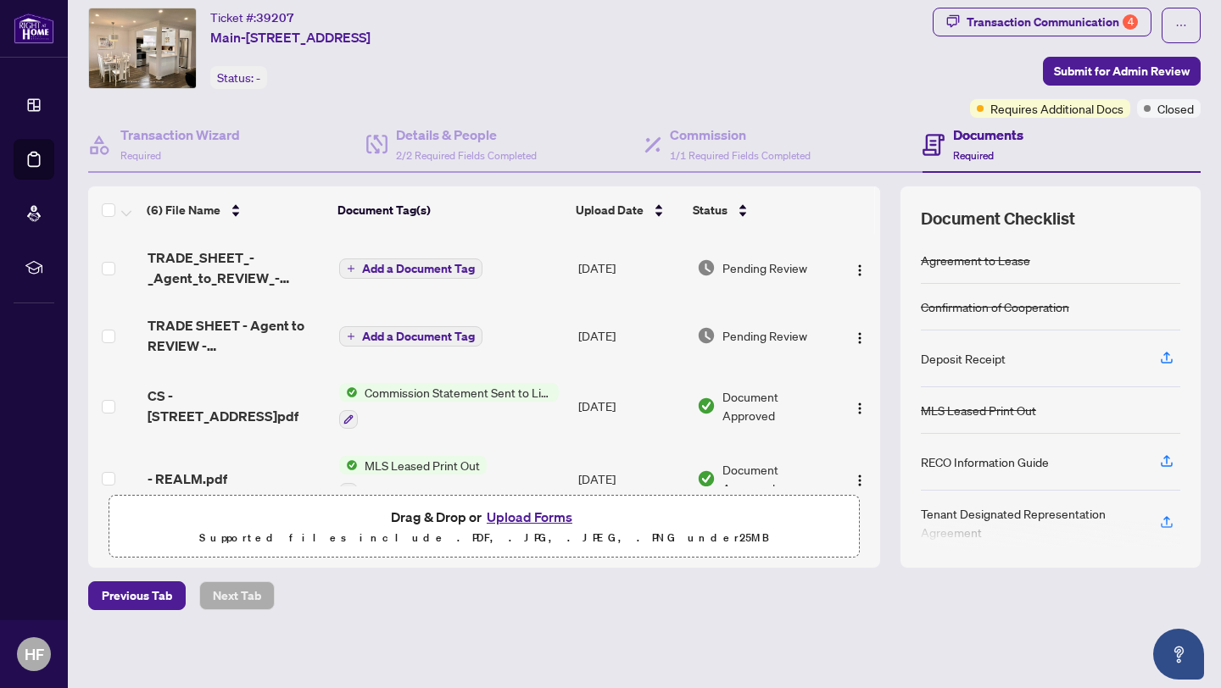
click at [432, 263] on span "Add a Document Tag" at bounding box center [418, 269] width 113 height 12
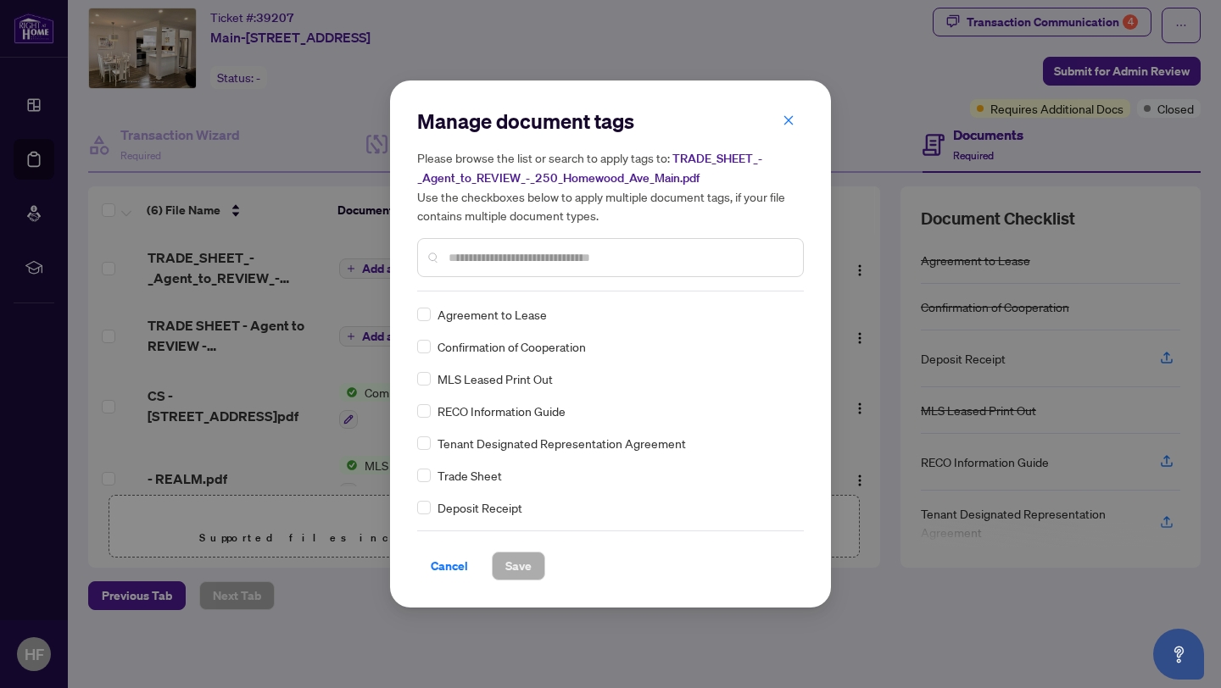
click at [432, 478] on div "Trade Sheet" at bounding box center [605, 475] width 376 height 19
click at [509, 558] on span "Save" at bounding box center [518, 566] width 26 height 27
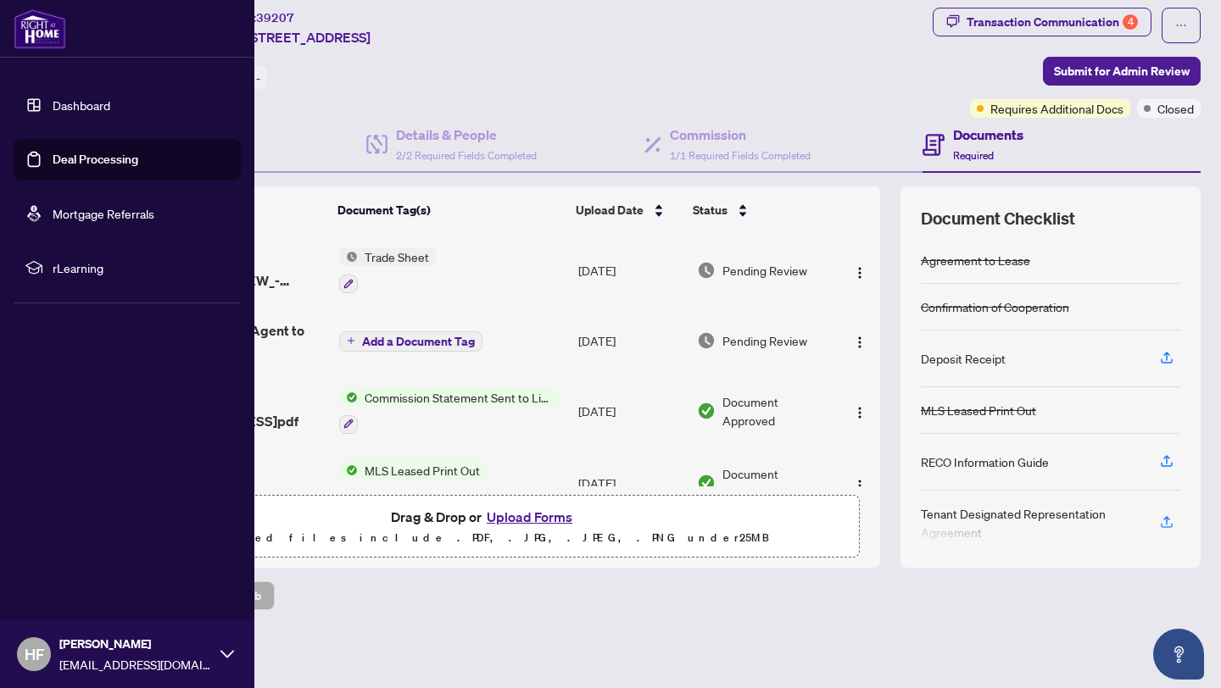
click at [54, 162] on link "Deal Processing" at bounding box center [96, 159] width 86 height 15
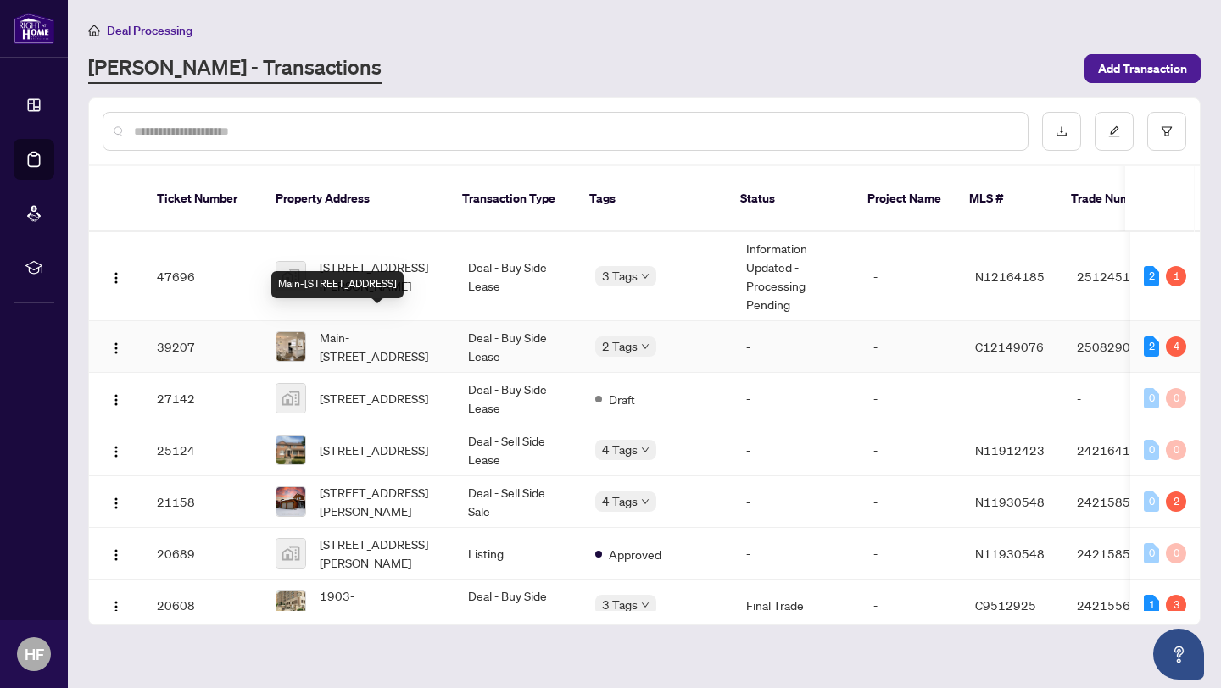
click at [385, 333] on span "Main-250 Homewood Ave, Toronto, Ontario M2R 2N3, Canada" at bounding box center [380, 346] width 121 height 37
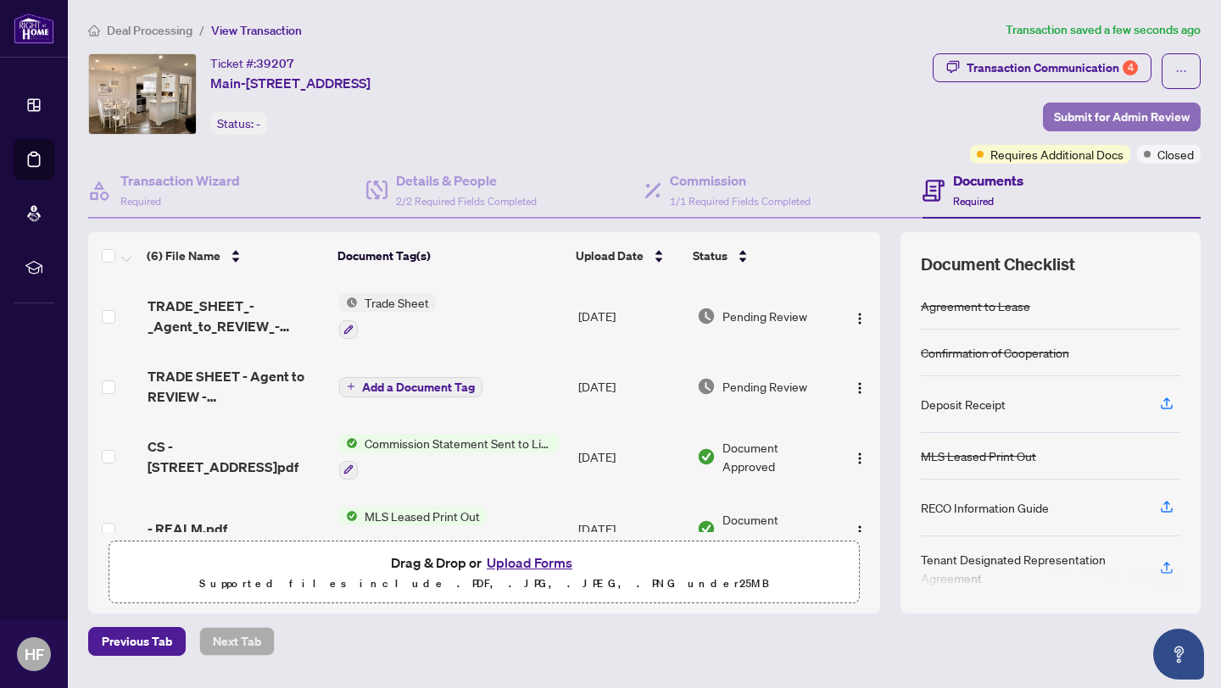
click at [1101, 124] on span "Submit for Admin Review" at bounding box center [1122, 116] width 136 height 27
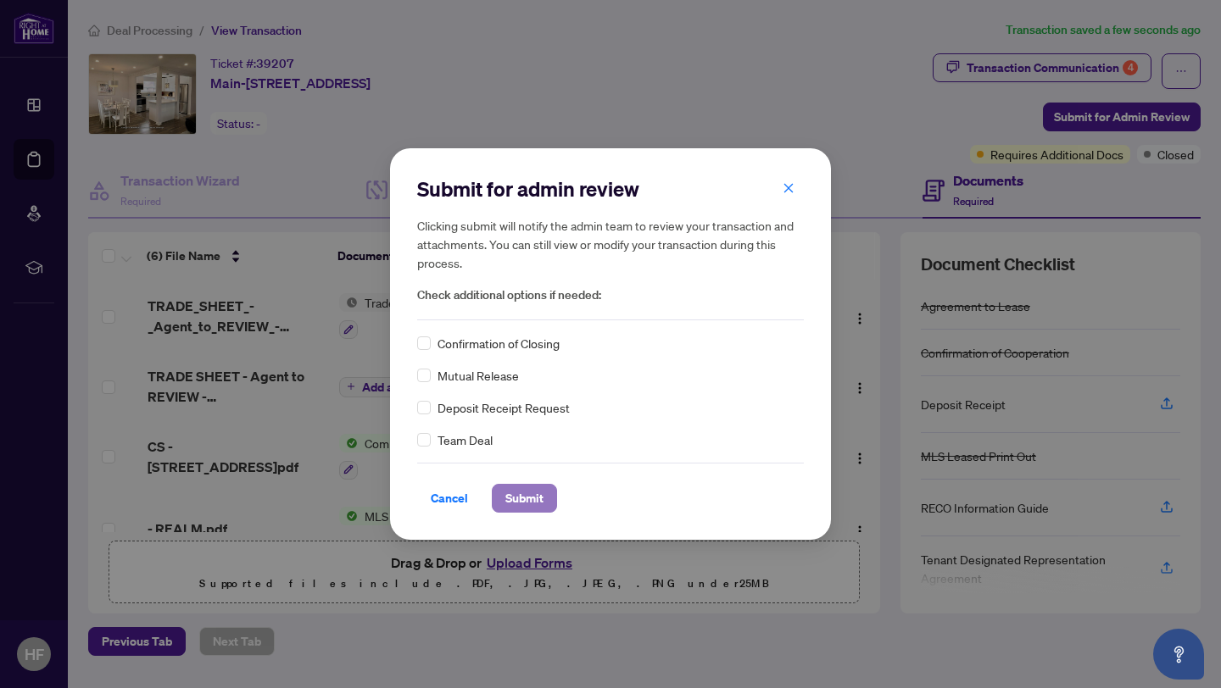
click at [533, 493] on span "Submit" at bounding box center [524, 498] width 38 height 27
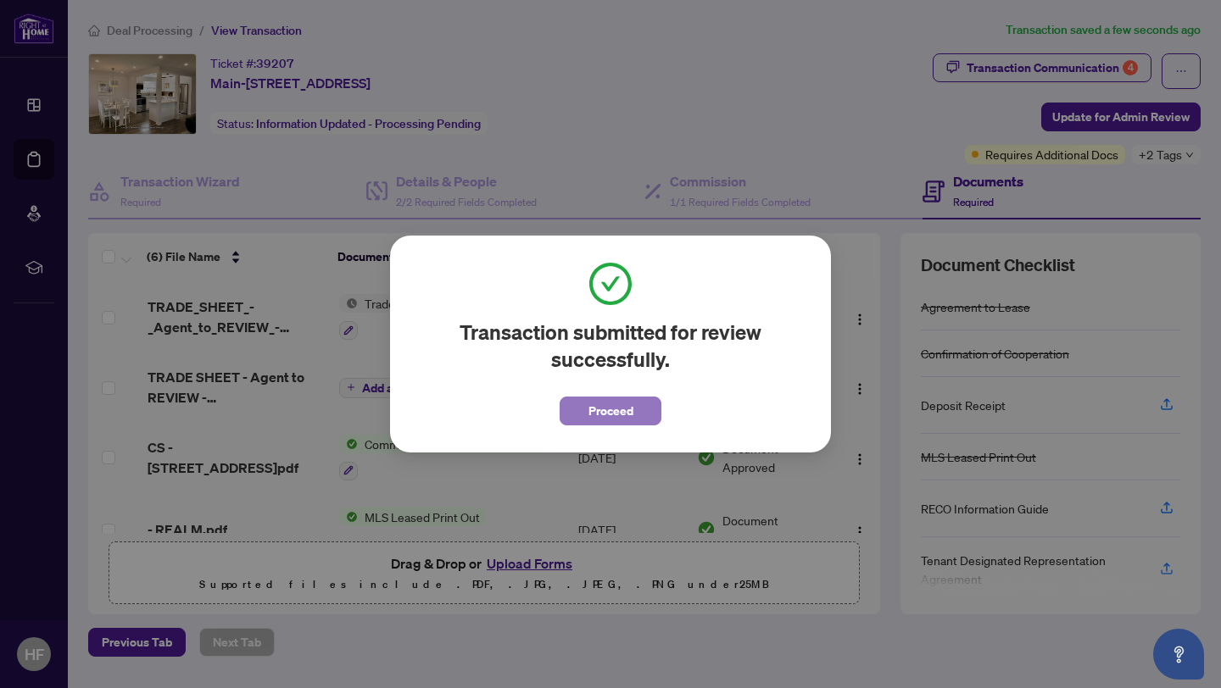
click at [575, 422] on button "Proceed" at bounding box center [611, 411] width 102 height 29
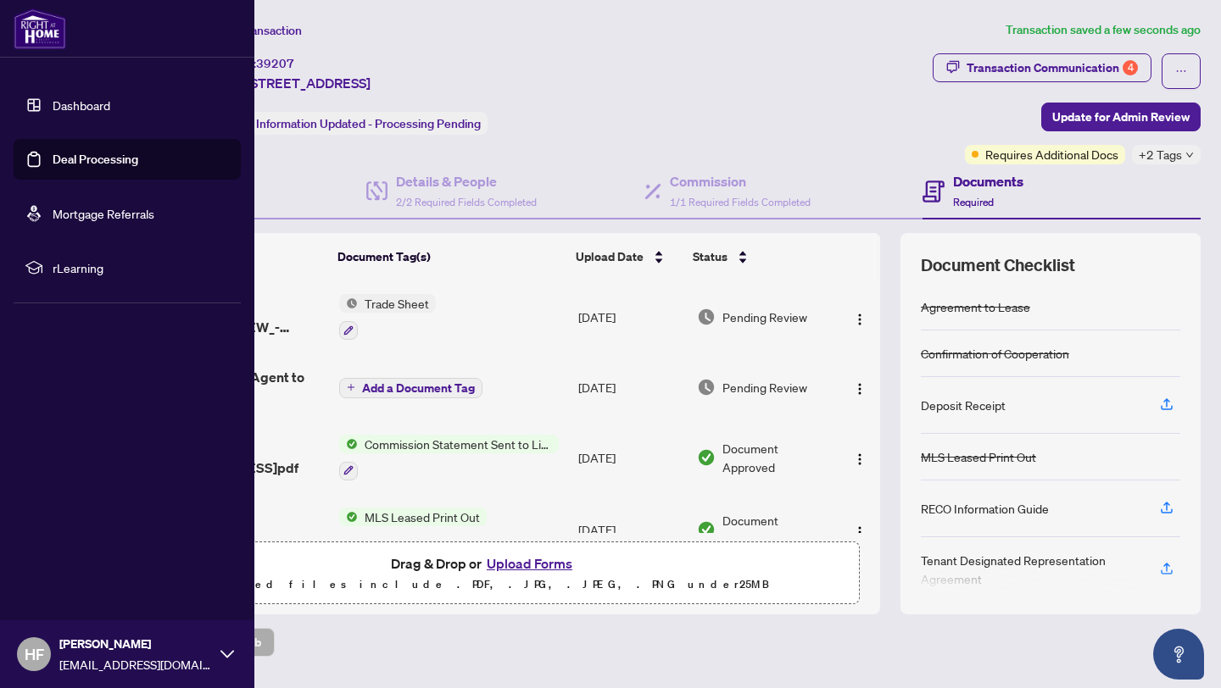
click at [130, 162] on link "Deal Processing" at bounding box center [96, 159] width 86 height 15
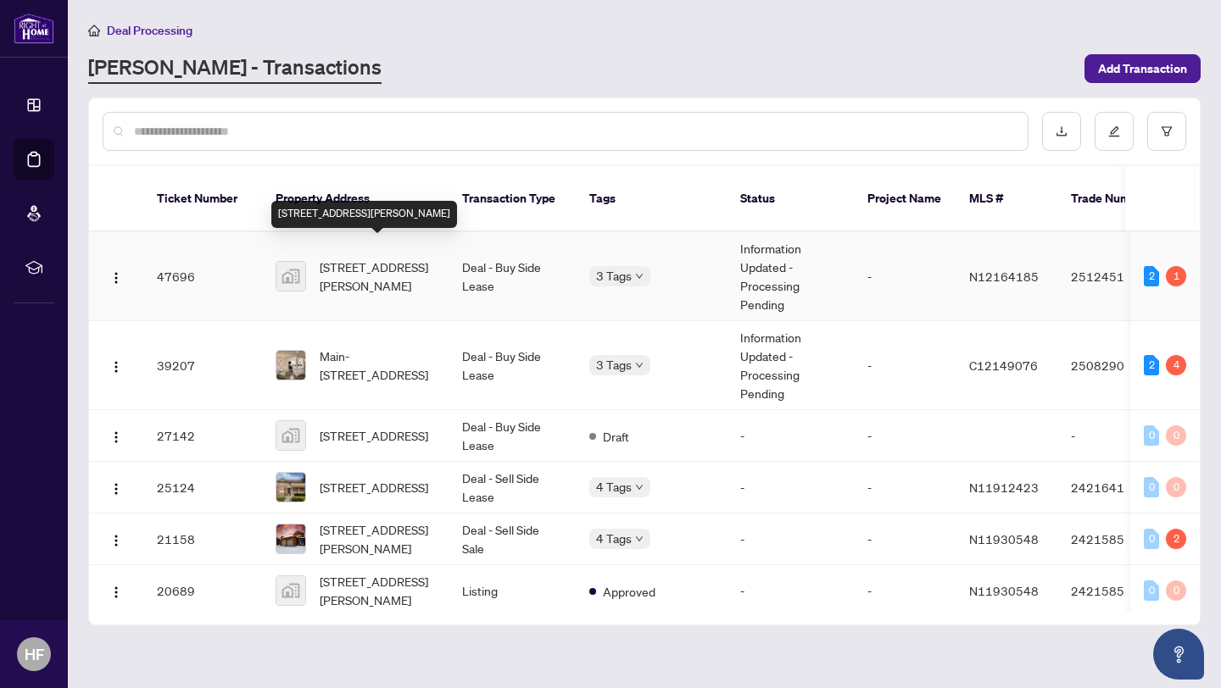
click at [359, 272] on span "[STREET_ADDRESS][PERSON_NAME]" at bounding box center [377, 276] width 115 height 37
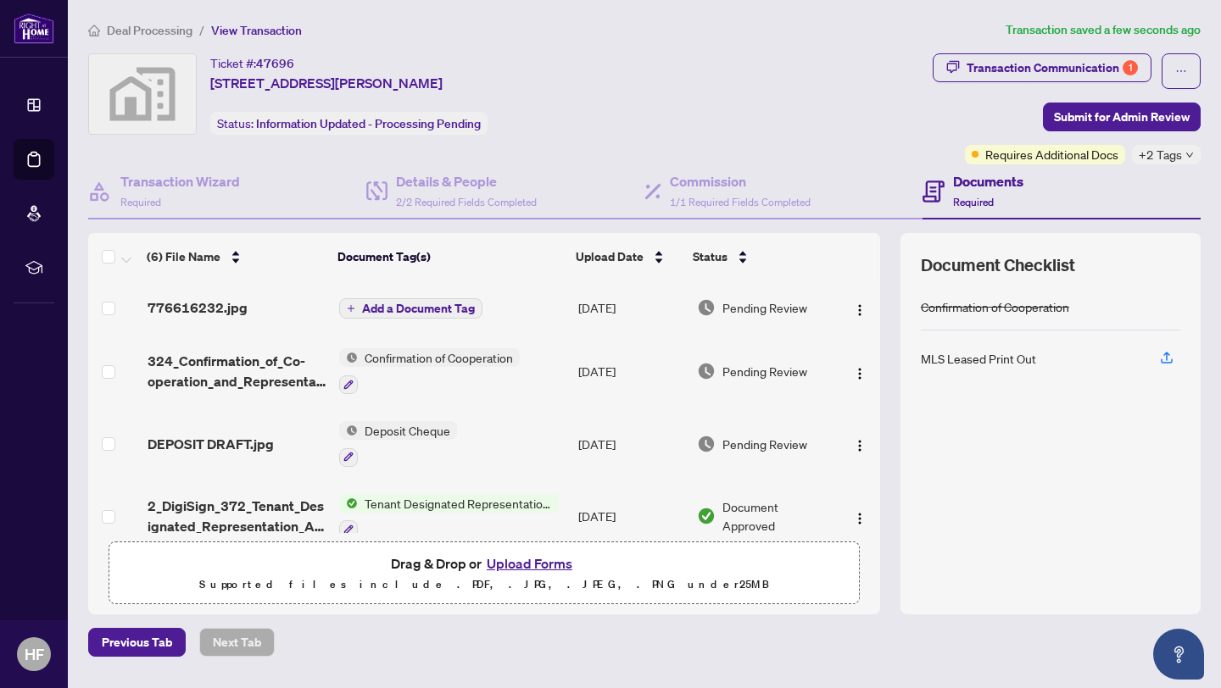
click at [180, 298] on span "776616232.jpg" at bounding box center [198, 308] width 100 height 20
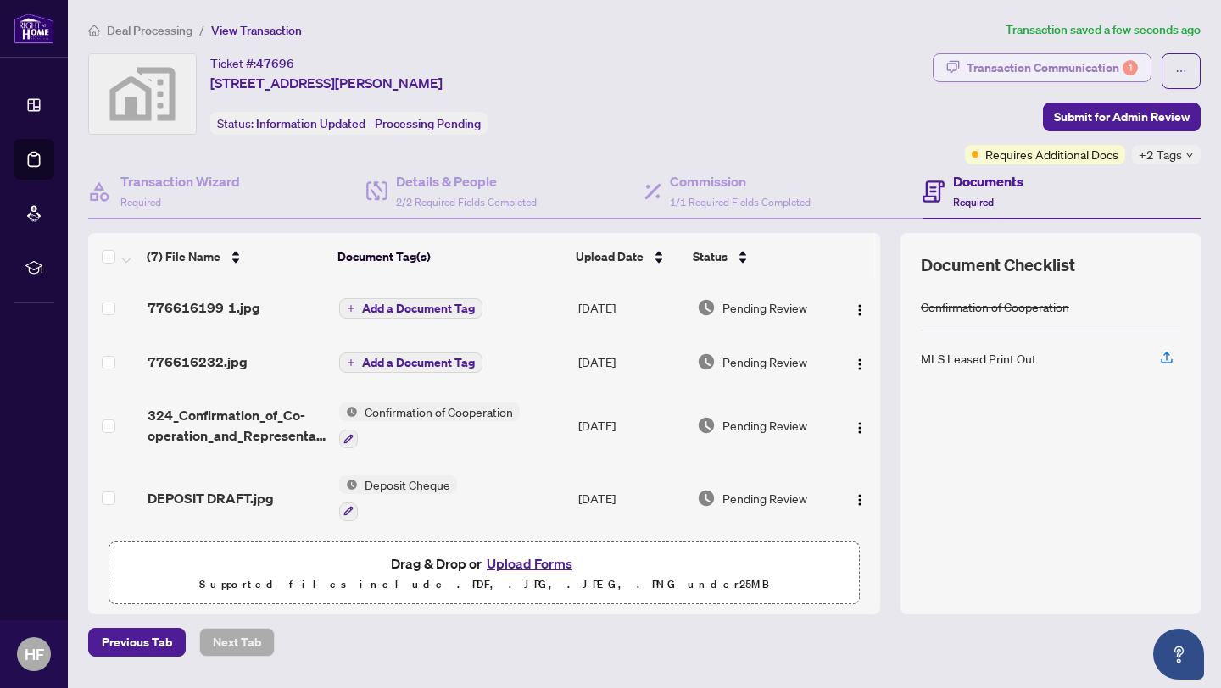
click at [1007, 62] on div "Transaction Communication 1" at bounding box center [1052, 67] width 171 height 27
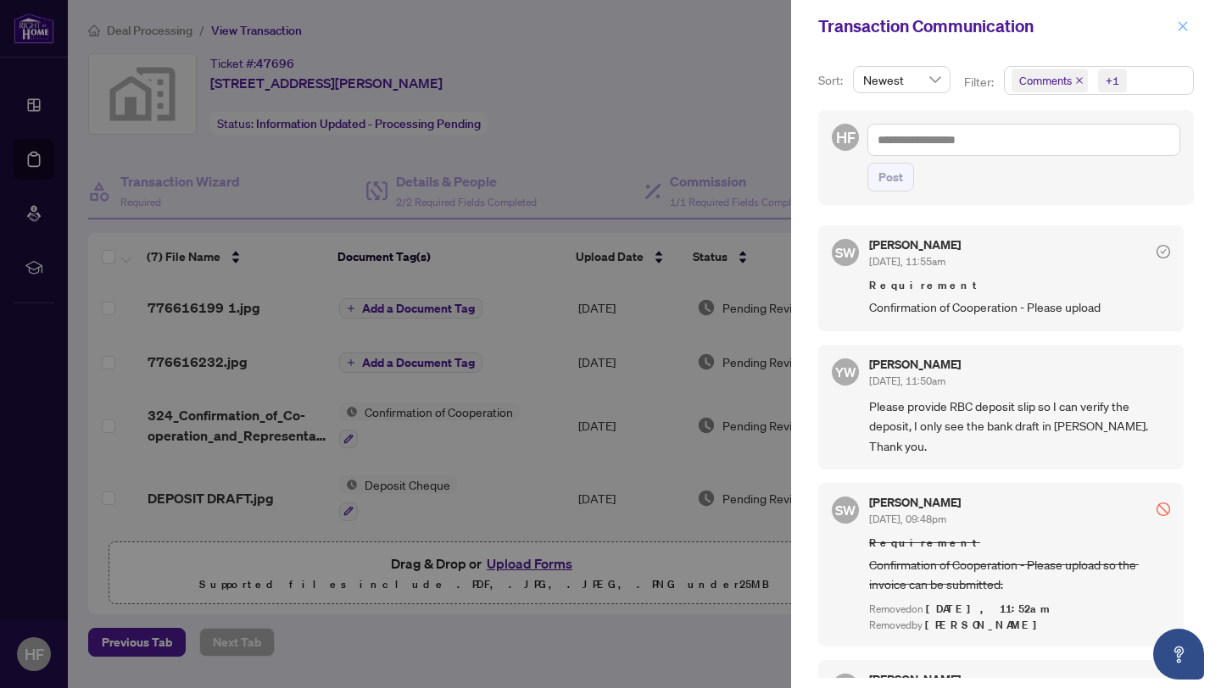
click at [1182, 24] on icon "close" at bounding box center [1183, 26] width 12 height 12
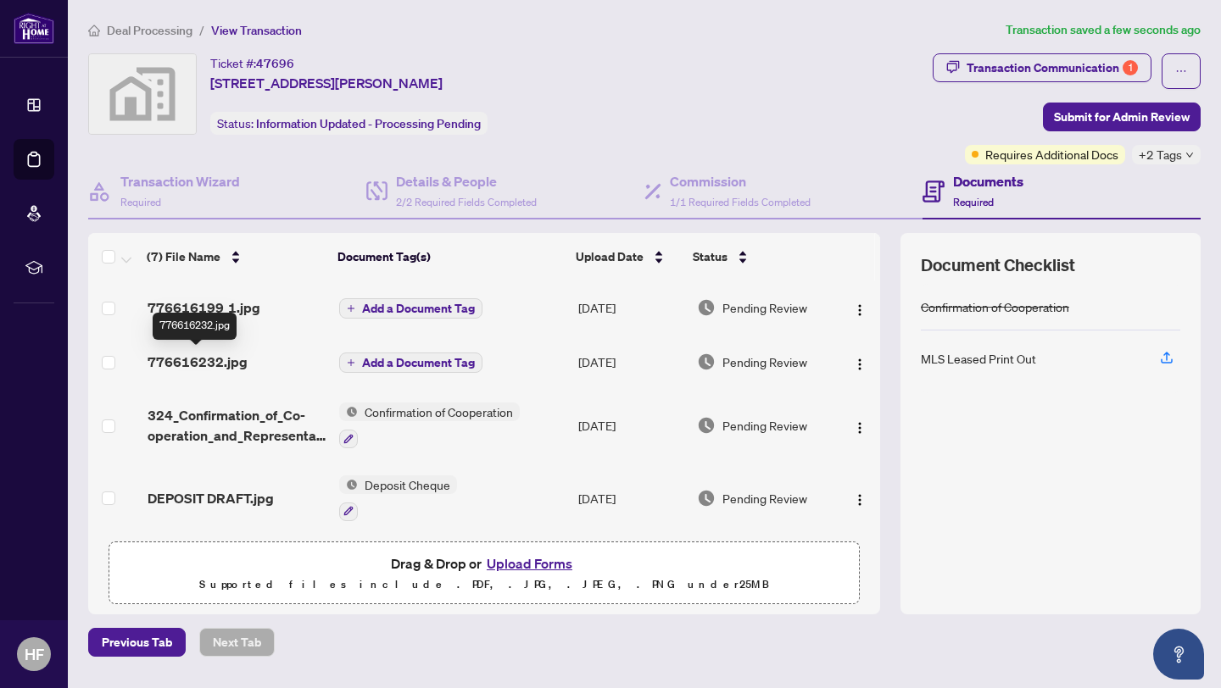
click at [220, 366] on span "776616232.jpg" at bounding box center [198, 362] width 100 height 20
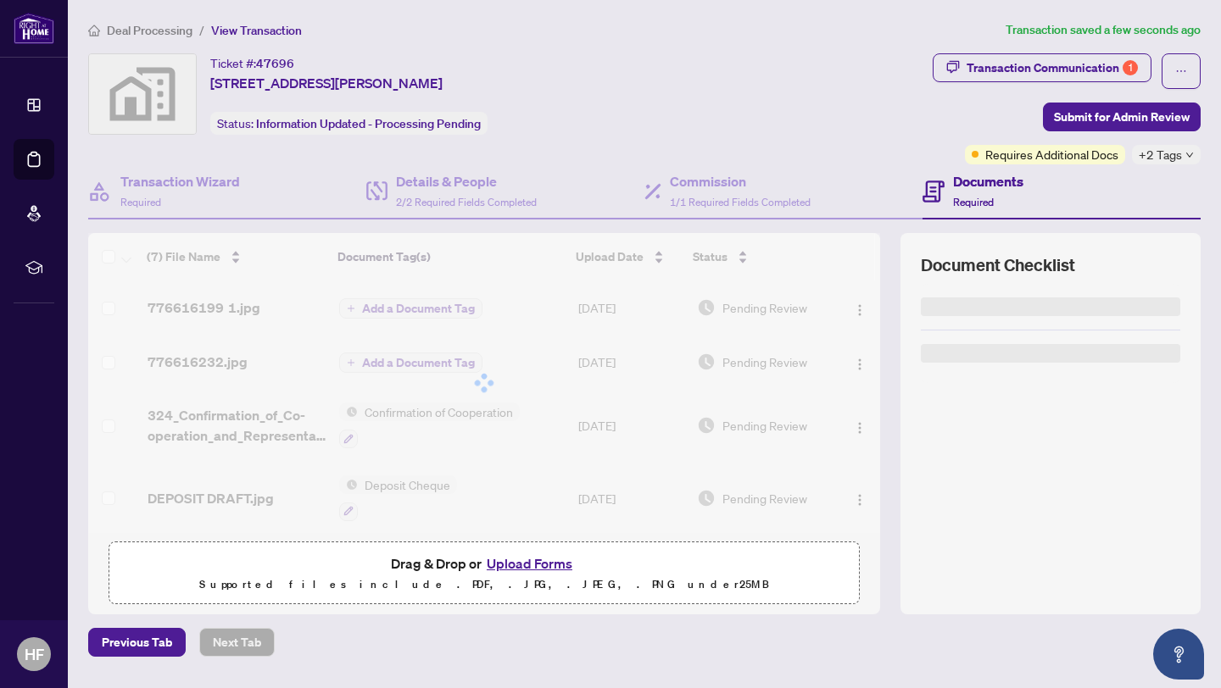
scroll to position [47, 0]
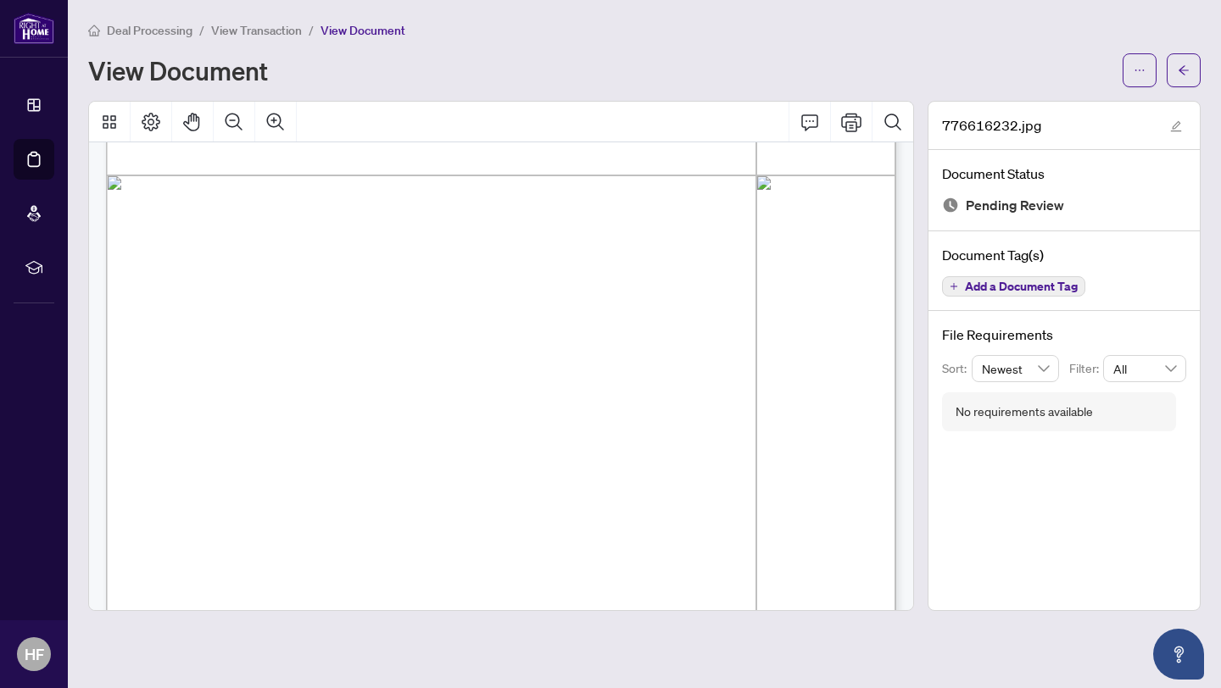
scroll to position [215, 0]
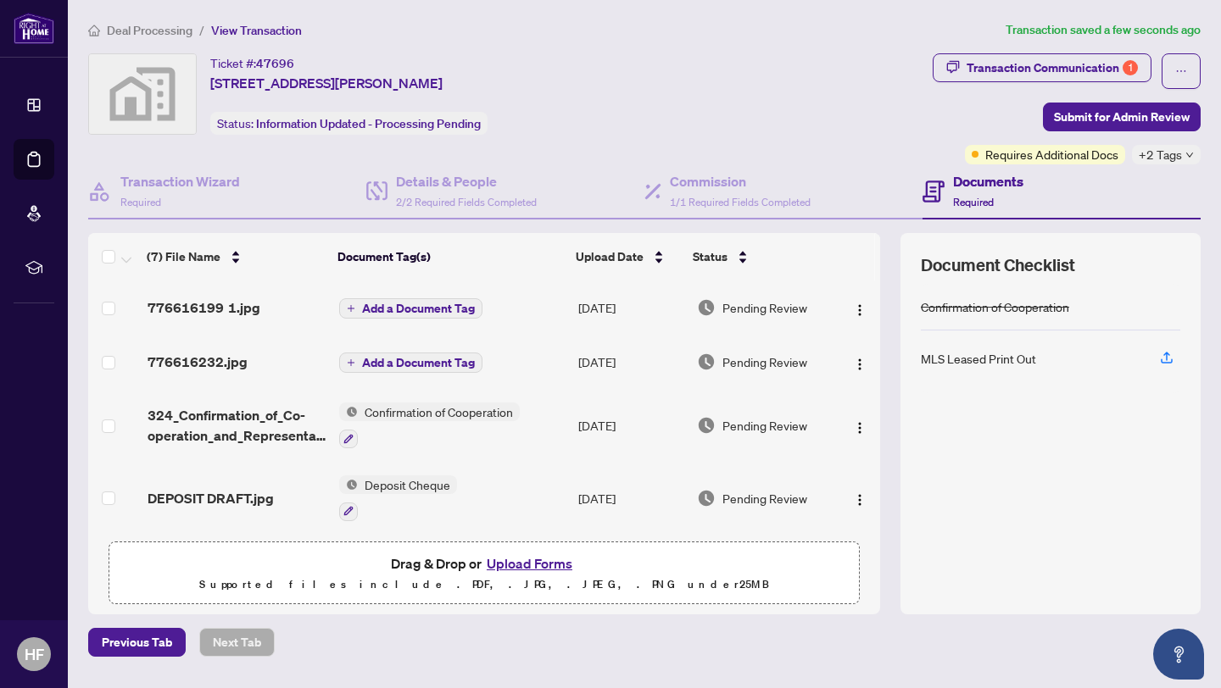
click at [421, 365] on span "Add a Document Tag" at bounding box center [418, 363] width 113 height 12
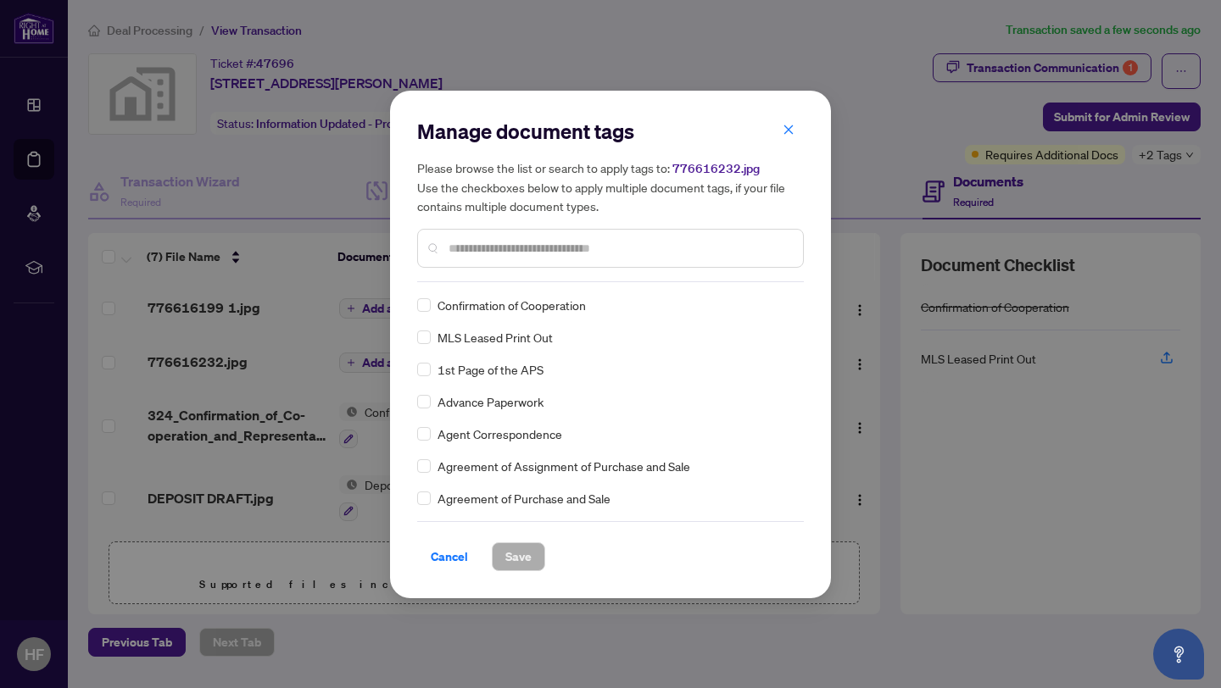
click at [476, 265] on div at bounding box center [610, 248] width 387 height 39
click at [476, 252] on input "text" at bounding box center [619, 248] width 341 height 19
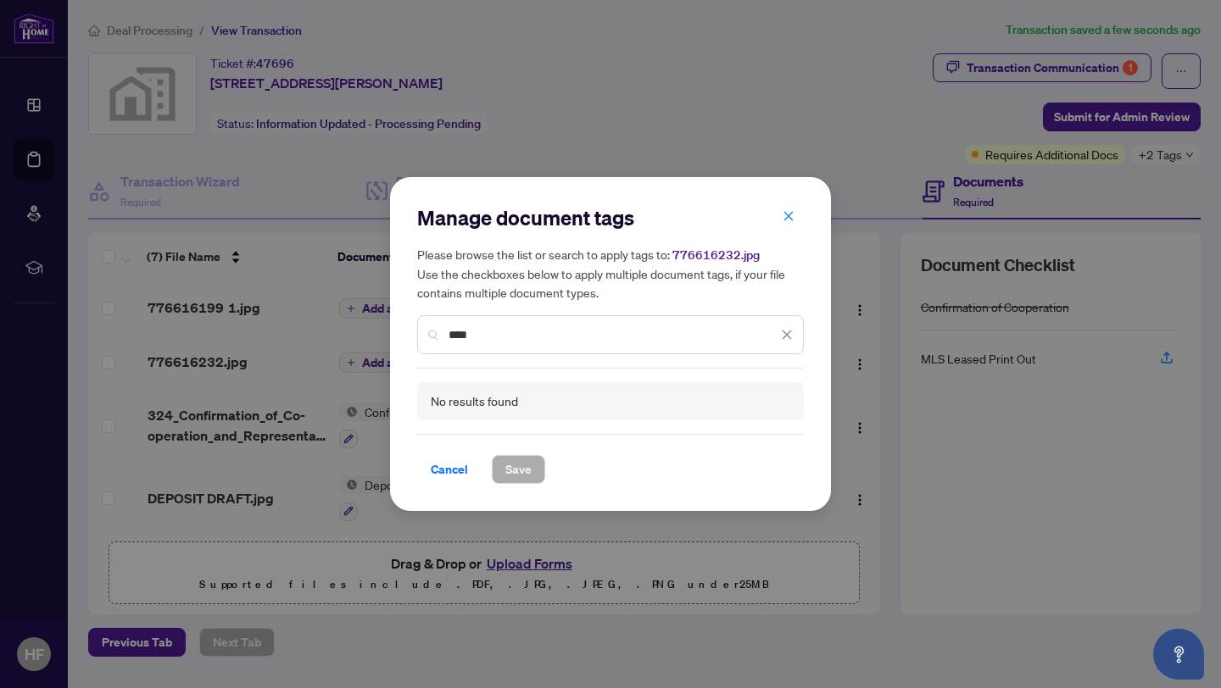
drag, startPoint x: 503, startPoint y: 321, endPoint x: 462, endPoint y: 328, distance: 41.3
click at [462, 328] on div "***" at bounding box center [610, 334] width 387 height 39
drag, startPoint x: 472, startPoint y: 332, endPoint x: 381, endPoint y: 332, distance: 91.6
click at [381, 332] on div "Manage document tags Please browse the list or search to apply tags to: 7766162…" at bounding box center [610, 344] width 1221 height 688
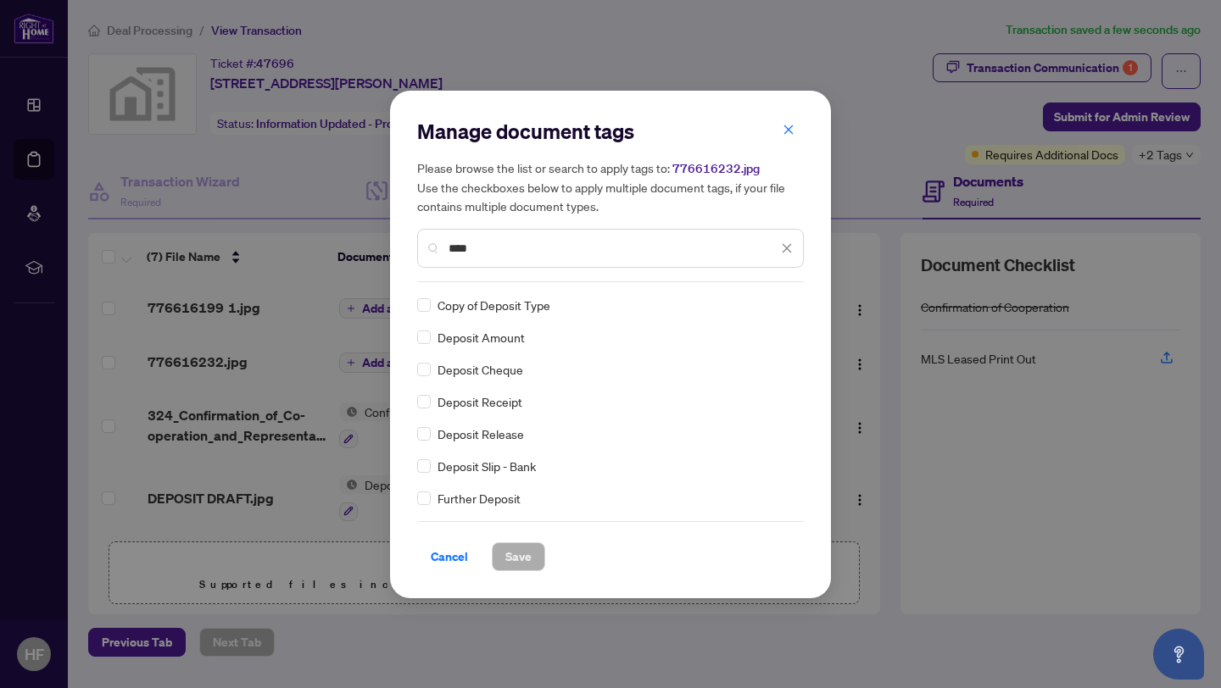
type input "****"
click at [528, 555] on span "Save" at bounding box center [518, 556] width 26 height 27
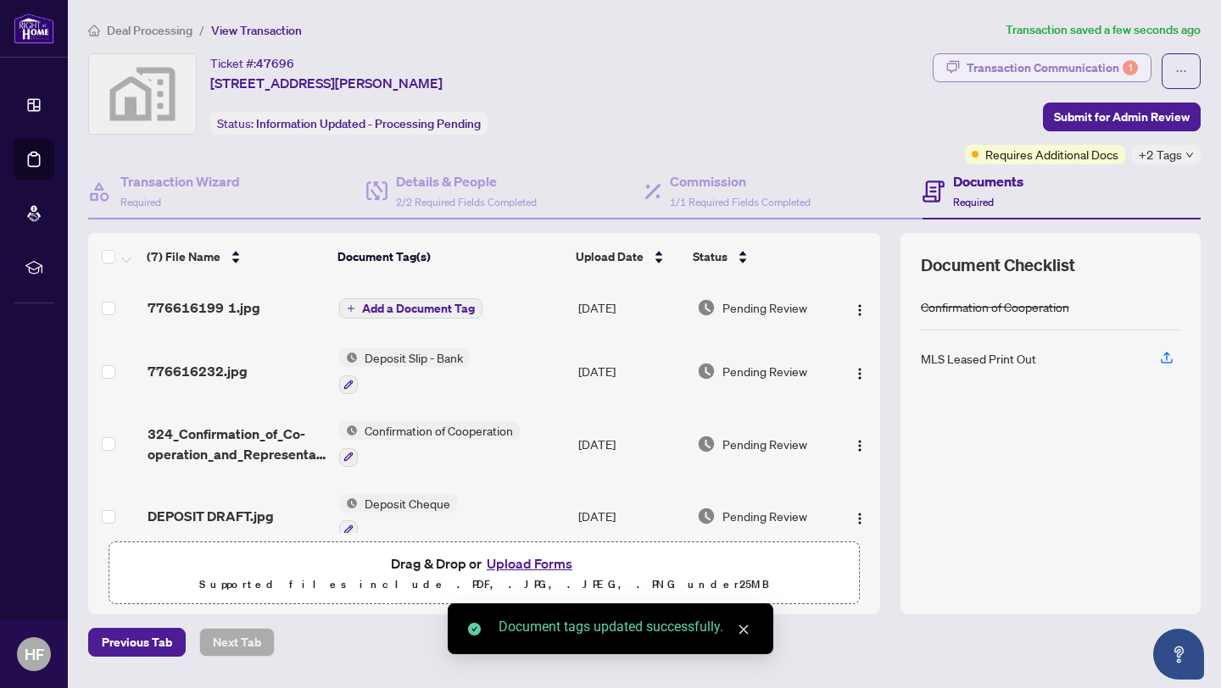
click at [975, 72] on div "Transaction Communication 1" at bounding box center [1052, 67] width 171 height 27
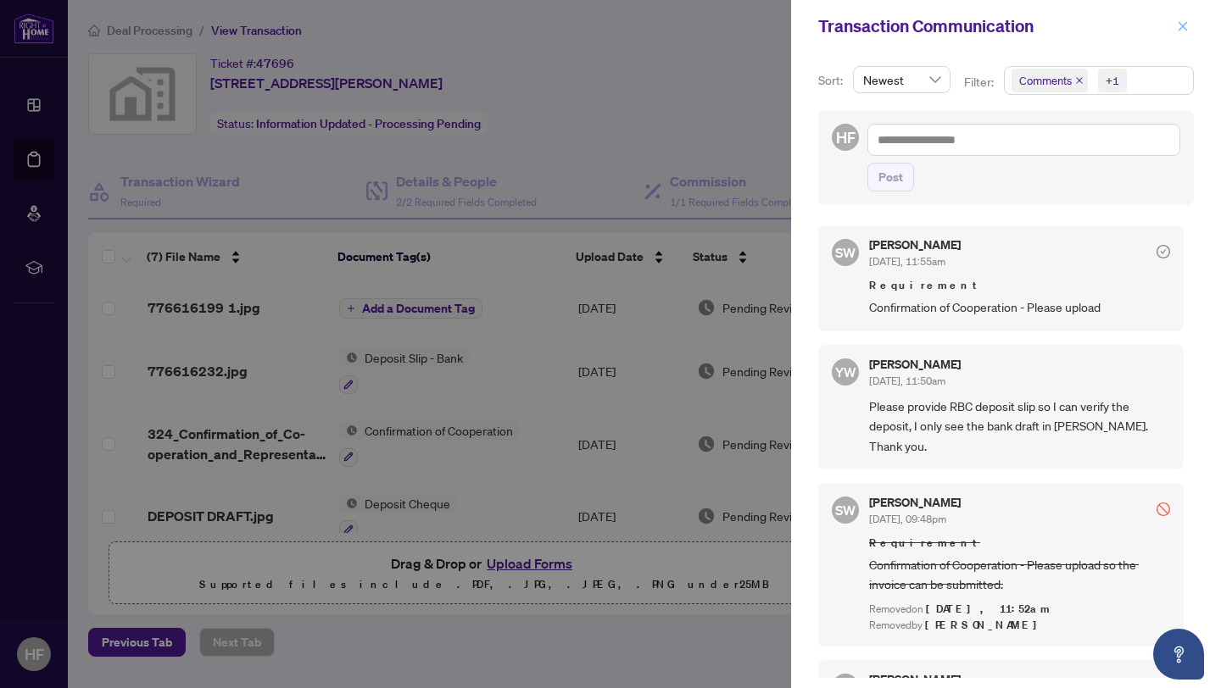
click at [1177, 25] on icon "close" at bounding box center [1183, 26] width 12 height 12
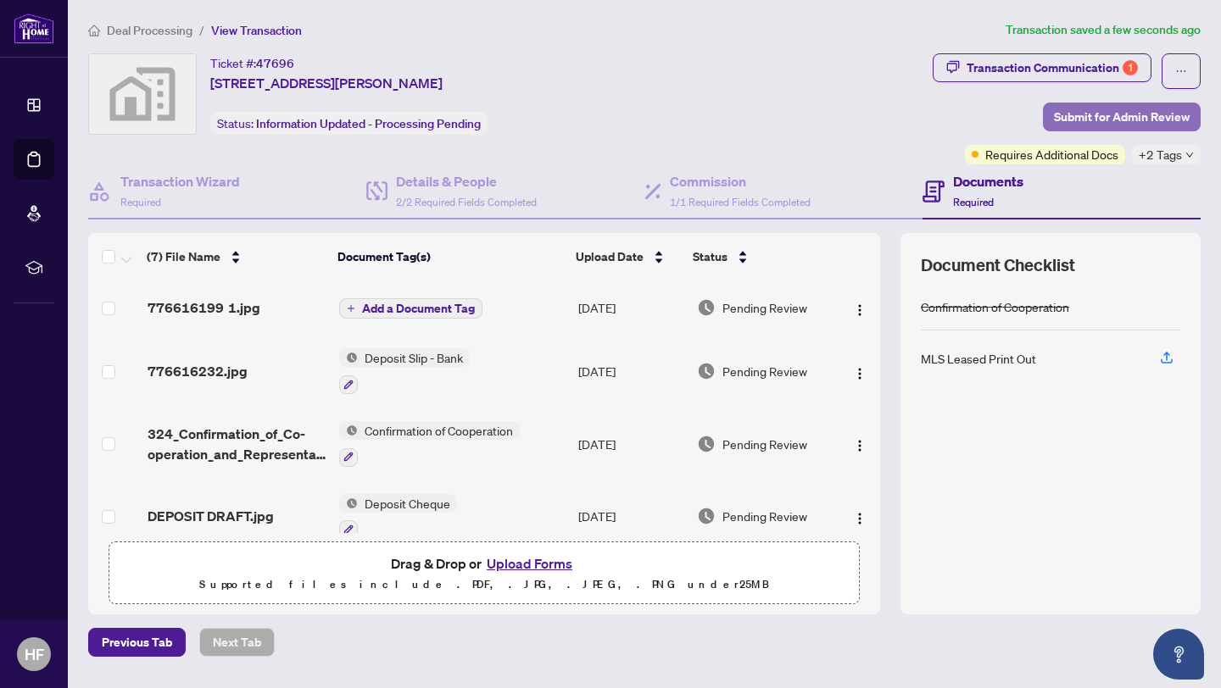
click at [1126, 106] on span "Submit for Admin Review" at bounding box center [1122, 116] width 136 height 27
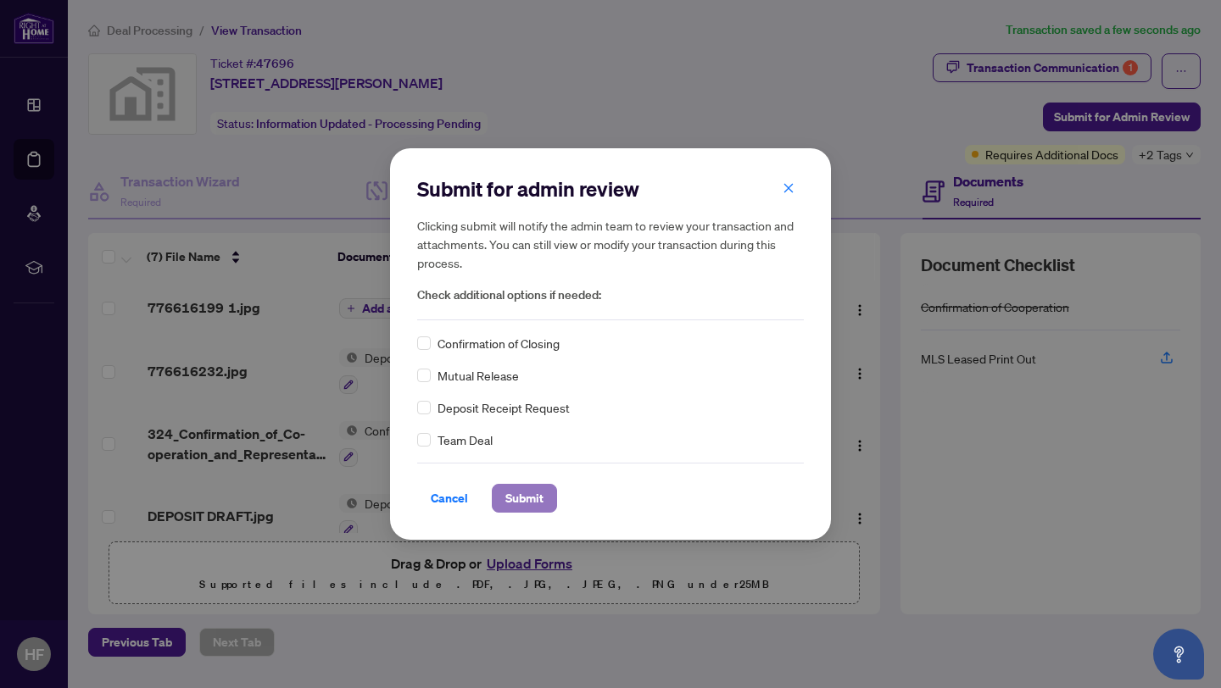
click at [525, 504] on span "Submit" at bounding box center [524, 498] width 38 height 27
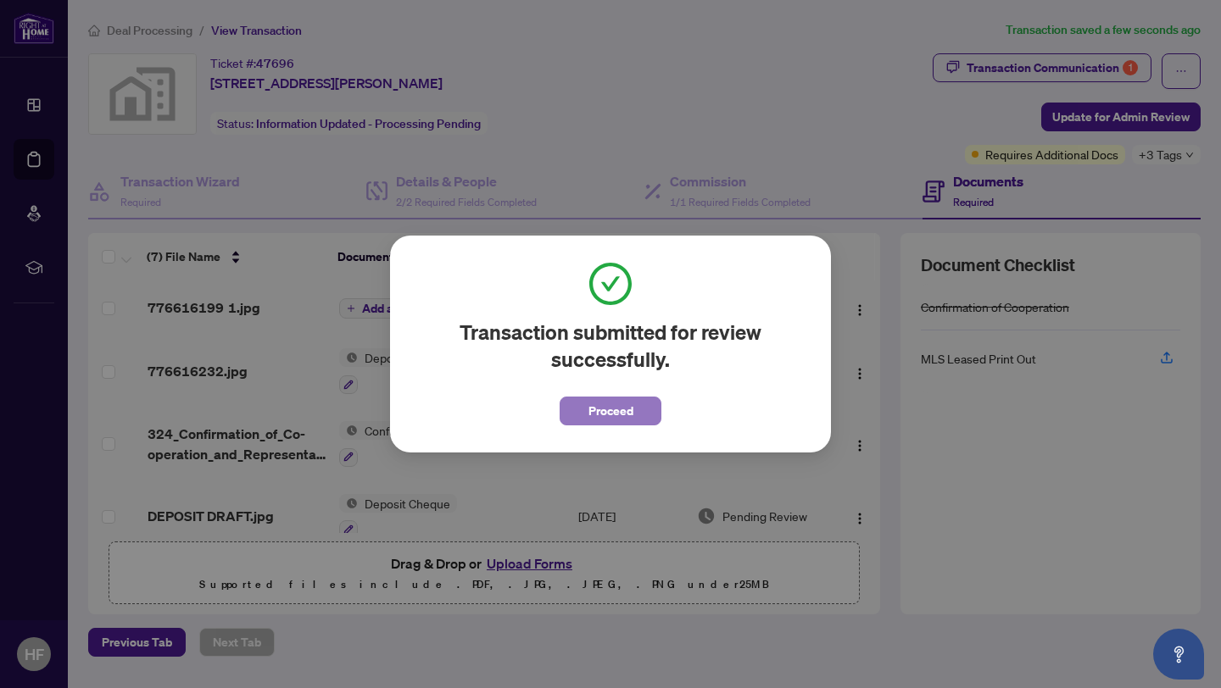
click at [618, 420] on span "Proceed" at bounding box center [610, 411] width 45 height 27
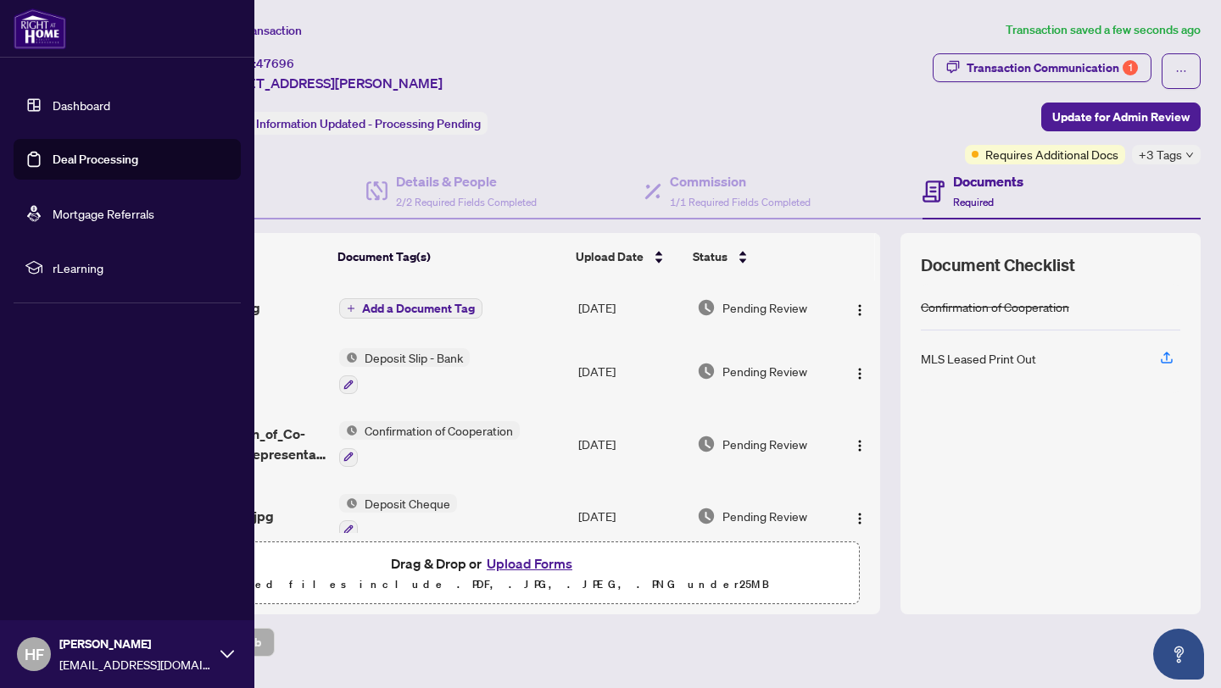
click at [89, 153] on link "Deal Processing" at bounding box center [96, 159] width 86 height 15
